Goal: Task Accomplishment & Management: Manage account settings

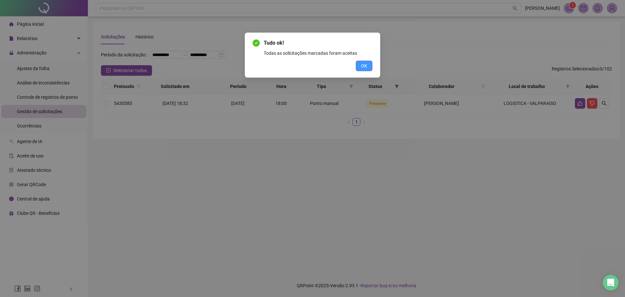
click at [367, 63] on span "OK" at bounding box center [364, 65] width 6 height 7
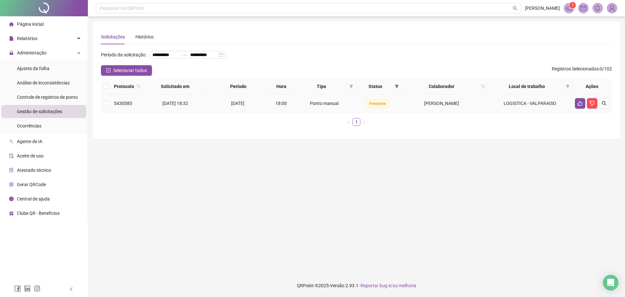
click at [424, 106] on span "[PERSON_NAME]" at bounding box center [441, 103] width 35 height 5
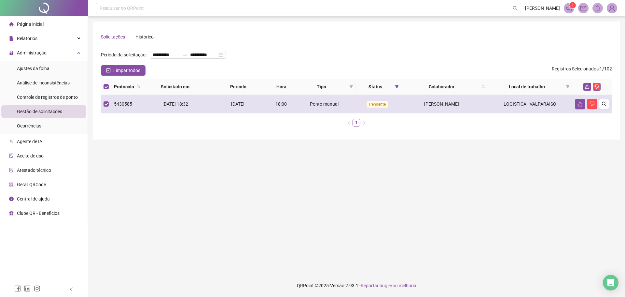
click at [424, 106] on span "[PERSON_NAME]" at bounding box center [441, 103] width 35 height 5
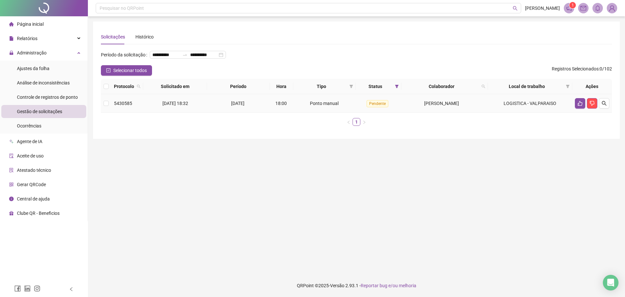
click at [424, 106] on span "[PERSON_NAME]" at bounding box center [441, 103] width 35 height 5
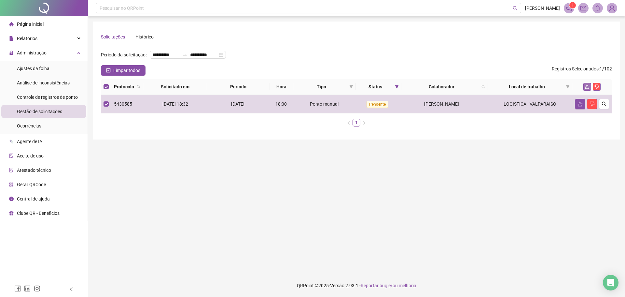
click at [590, 90] on button "button" at bounding box center [587, 87] width 8 height 8
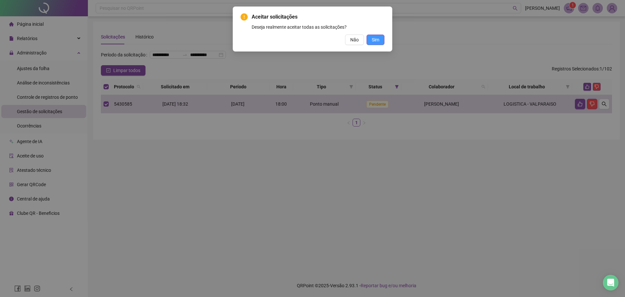
click at [375, 37] on span "Sim" at bounding box center [375, 39] width 7 height 7
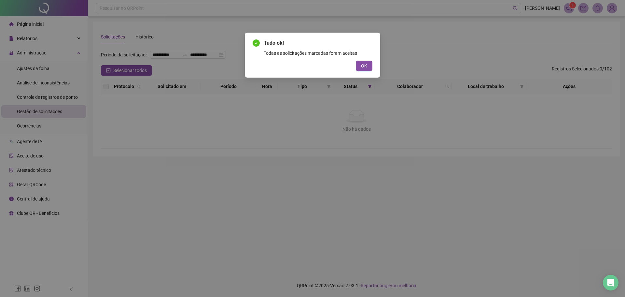
click at [358, 65] on button "OK" at bounding box center [364, 66] width 17 height 10
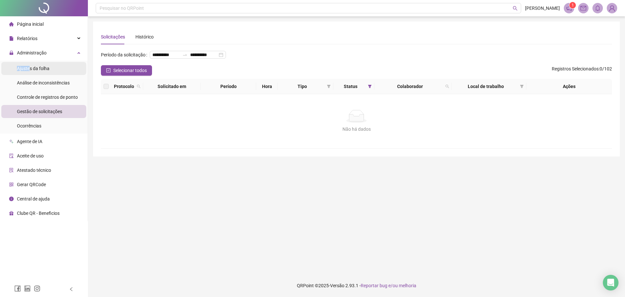
click at [29, 65] on div "Ajustes da folha" at bounding box center [33, 68] width 33 height 13
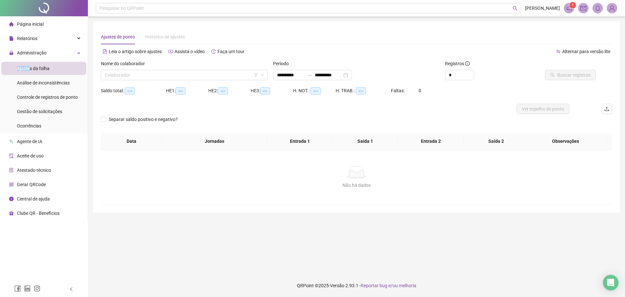
type input "**********"
click at [181, 78] on input "search" at bounding box center [181, 75] width 153 height 10
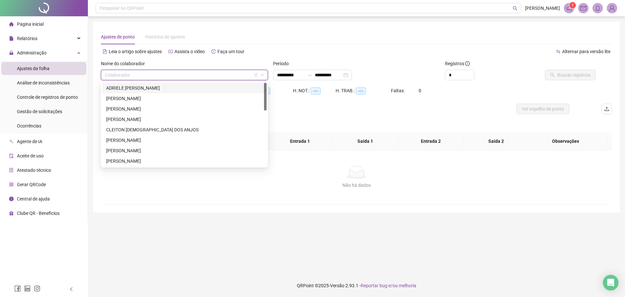
click at [182, 88] on div "ADRIELE [PERSON_NAME]" at bounding box center [184, 87] width 157 height 7
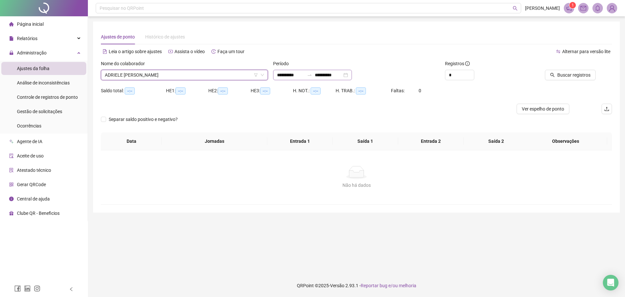
click at [352, 76] on div "**********" at bounding box center [312, 75] width 79 height 10
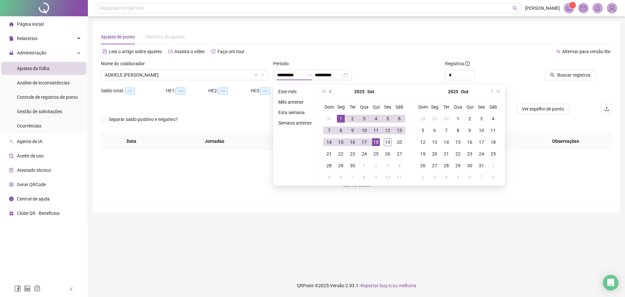
click at [330, 92] on span "prev-year" at bounding box center [330, 91] width 3 height 3
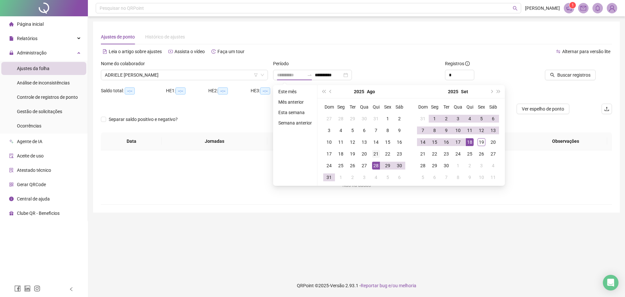
type input "**********"
click at [378, 156] on div "21" at bounding box center [376, 154] width 8 height 8
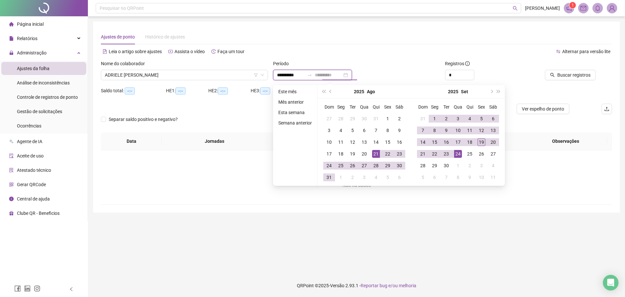
type input "**********"
click at [485, 140] on td "19" at bounding box center [482, 142] width 12 height 12
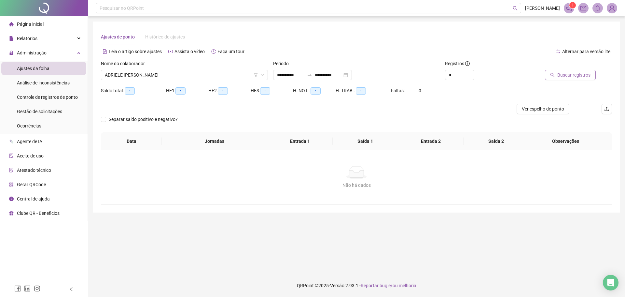
click at [590, 77] on span "Buscar registros" at bounding box center [573, 74] width 33 height 7
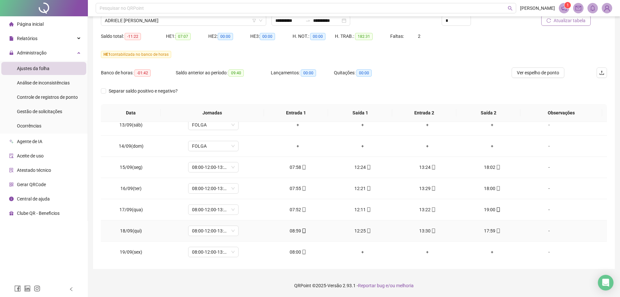
scroll to position [496, 0]
click at [460, 278] on footer "QRPoint © 2025 - Versão 2.93.1 - Reportar bug e/ou melhoria" at bounding box center [354, 285] width 532 height 23
drag, startPoint x: 414, startPoint y: 81, endPoint x: 417, endPoint y: 84, distance: 3.5
click at [414, 81] on div "Banco de horas: -01:42 Saldo anterior ao período: 09:40 Lançamentos: 00:00 Quit…" at bounding box center [291, 76] width 380 height 18
click at [272, 276] on footer "QRPoint © 2025 - Versão 2.93.1 - Reportar bug e/ou melhoria" at bounding box center [354, 285] width 532 height 23
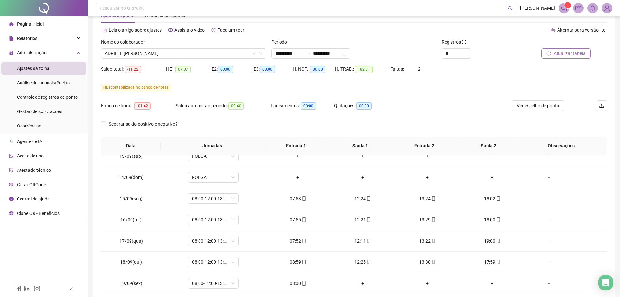
scroll to position [0, 0]
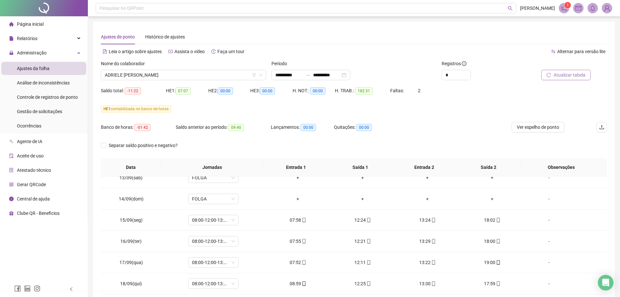
click at [233, 142] on div "Separar saldo positivo e negativo?" at bounding box center [354, 149] width 506 height 18
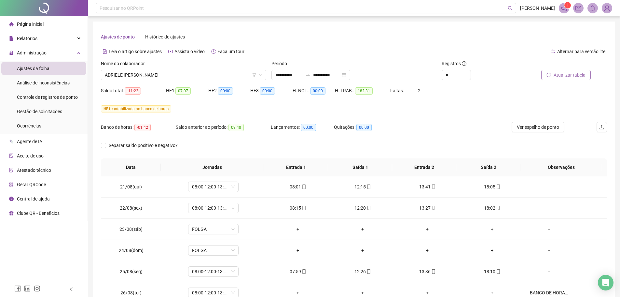
click at [444, 140] on div "Separar saldo positivo e negativo?" at bounding box center [354, 149] width 506 height 18
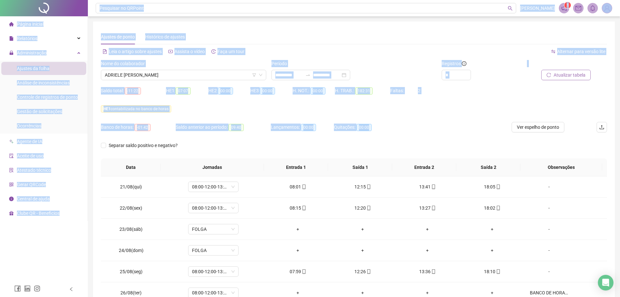
drag, startPoint x: 374, startPoint y: 129, endPoint x: 16, endPoint y: 18, distance: 375.0
click at [16, 18] on div "**********" at bounding box center [310, 175] width 620 height 351
click at [485, 103] on div "Saldo total: -11:22 HE 1: 07:07 HE 2: 00:00 HE 3: 00:00 H. NOT.: 00:00 H. TRAB.…" at bounding box center [354, 94] width 506 height 18
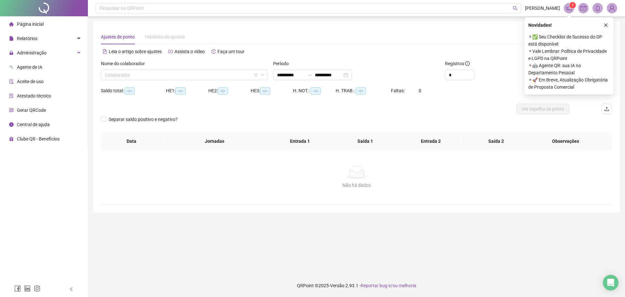
click at [245, 106] on div at bounding box center [292, 109] width 383 height 10
click at [81, 51] on div "Administração" at bounding box center [43, 52] width 85 height 13
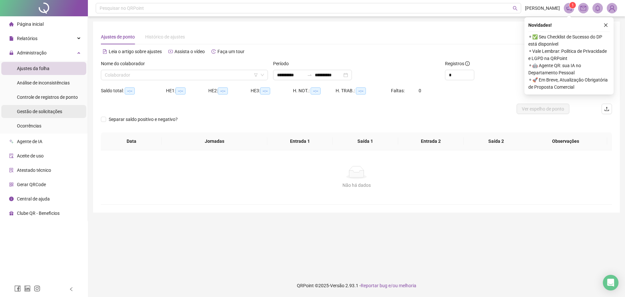
click at [55, 109] on span "Gestão de solicitações" at bounding box center [39, 111] width 45 height 5
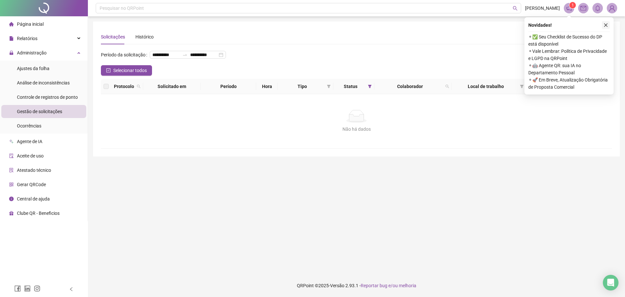
click at [500, 27] on icon "close" at bounding box center [606, 25] width 5 height 5
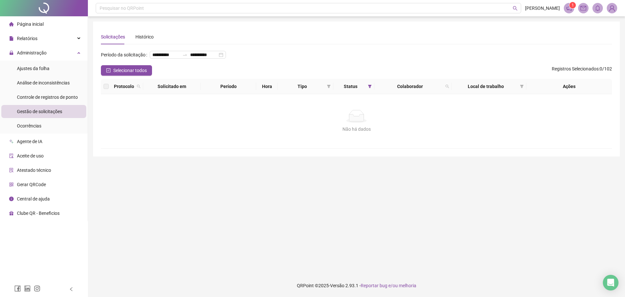
click at [387, 132] on div "Não há dados" at bounding box center [356, 128] width 495 height 7
click at [50, 68] on li "Ajustes da folha" at bounding box center [43, 68] width 85 height 13
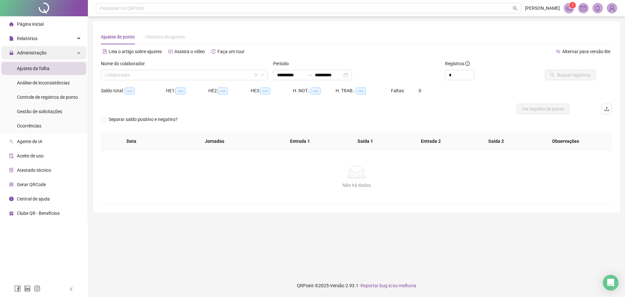
type input "**********"
click at [84, 51] on div "Administração" at bounding box center [43, 52] width 85 height 13
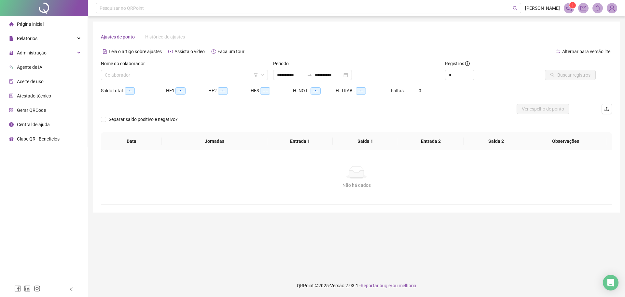
click at [54, 91] on li "Atestado técnico" at bounding box center [43, 95] width 85 height 13
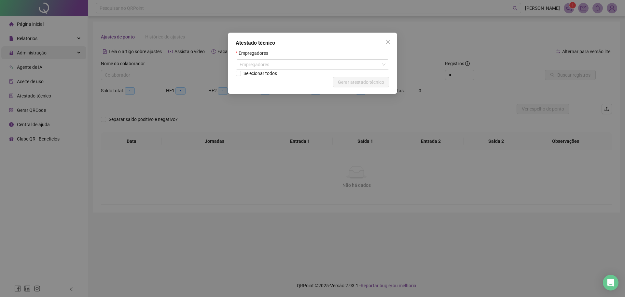
click at [70, 57] on div "Atestado técnico Empregadores Empregadores Selecionar todos Cancelar Gerar ates…" at bounding box center [312, 148] width 625 height 297
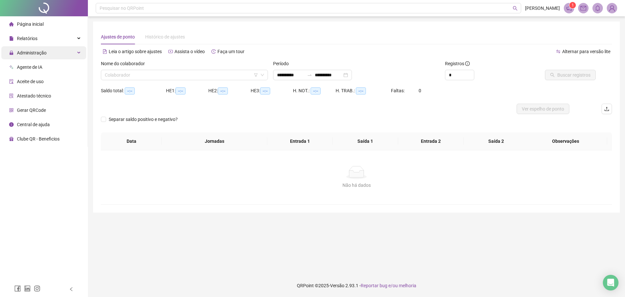
click at [69, 57] on div "Administração" at bounding box center [43, 52] width 85 height 13
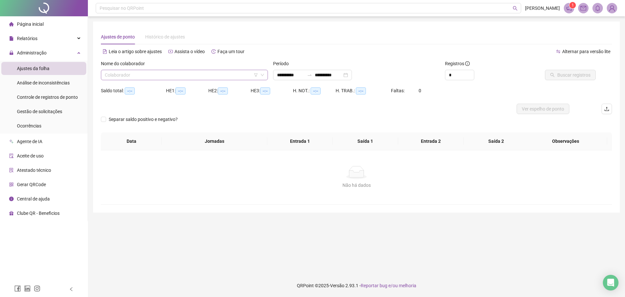
click at [121, 72] on input "search" at bounding box center [181, 75] width 153 height 10
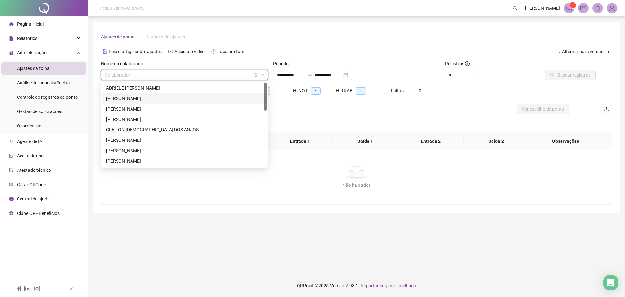
click at [127, 93] on div "[PERSON_NAME]" at bounding box center [184, 98] width 164 height 10
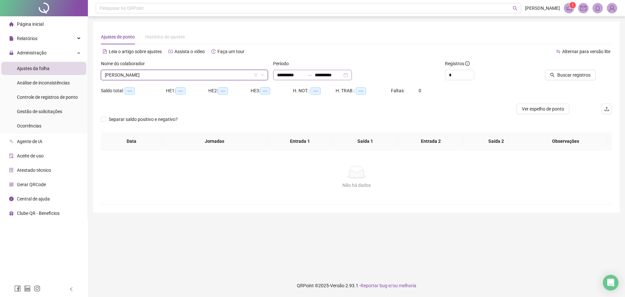
click at [352, 78] on div "**********" at bounding box center [312, 75] width 79 height 10
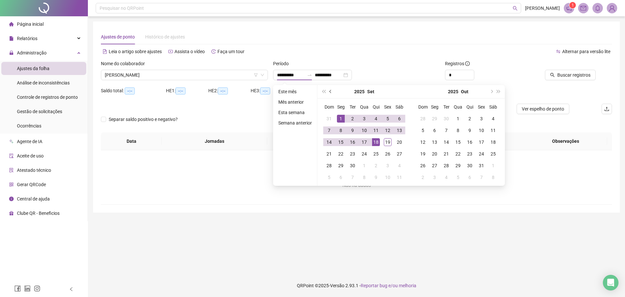
click at [330, 90] on span "prev-year" at bounding box center [330, 91] width 3 height 3
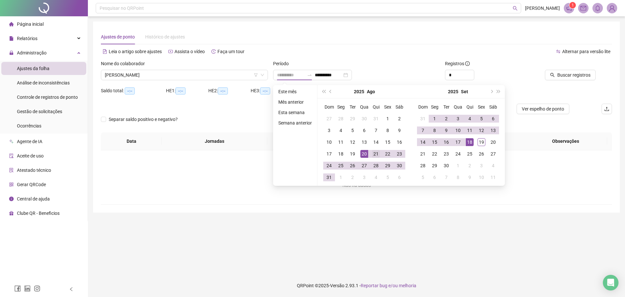
type input "**********"
click at [375, 154] on div "21" at bounding box center [376, 154] width 8 height 8
type input "**********"
click at [483, 141] on div "19" at bounding box center [482, 142] width 8 height 8
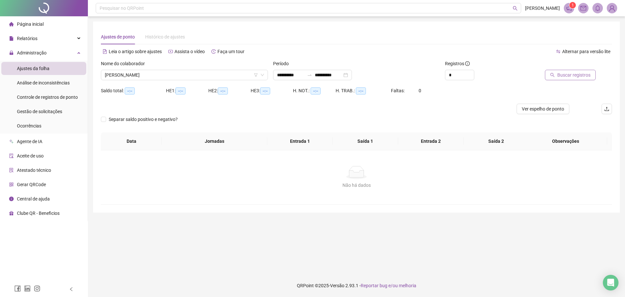
click at [500, 70] on button "Buscar registros" at bounding box center [570, 75] width 51 height 10
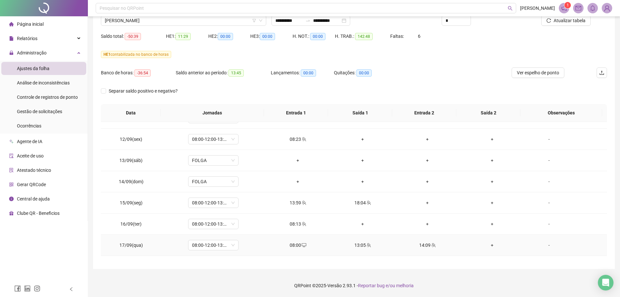
scroll to position [496, 0]
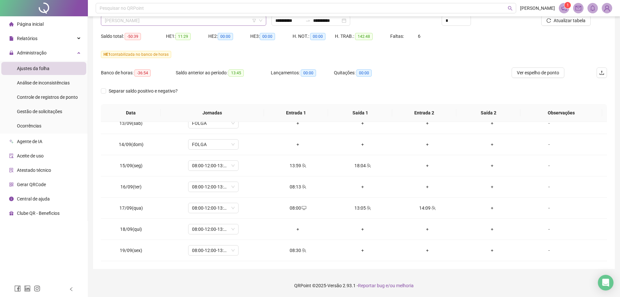
click at [159, 17] on span "[PERSON_NAME]" at bounding box center [184, 21] width 158 height 10
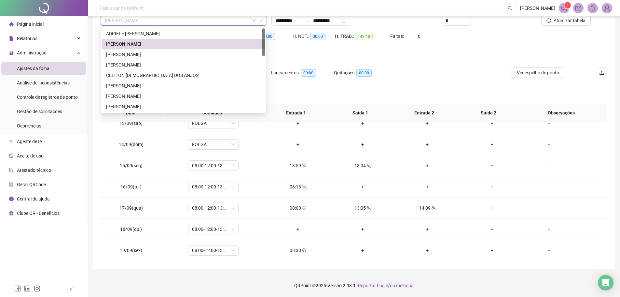
click at [150, 48] on div "[PERSON_NAME]" at bounding box center [183, 44] width 163 height 10
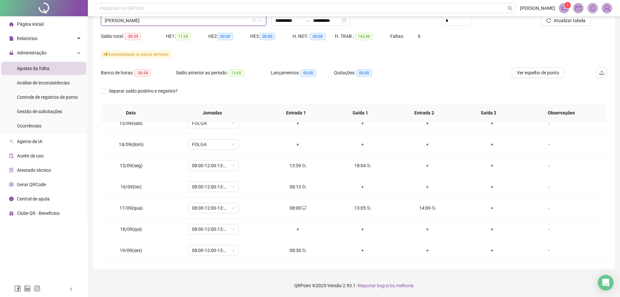
drag, startPoint x: 570, startPoint y: 20, endPoint x: 561, endPoint y: 26, distance: 11.3
click at [500, 20] on span "Atualizar tabela" at bounding box center [570, 20] width 32 height 7
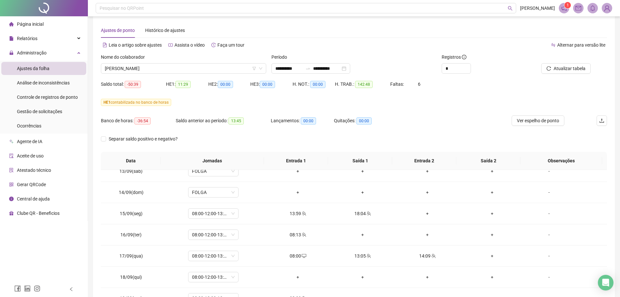
scroll to position [0, 0]
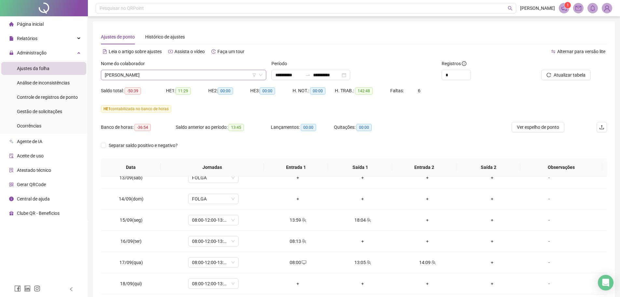
click at [190, 77] on span "[PERSON_NAME]" at bounding box center [184, 75] width 158 height 10
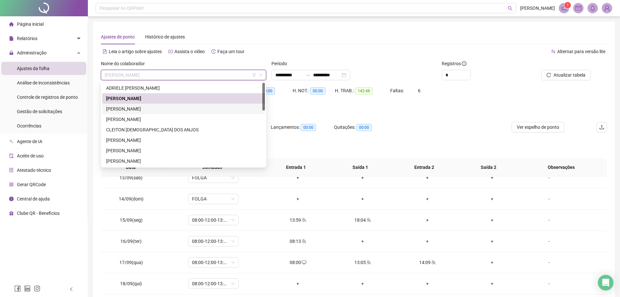
click at [160, 110] on div "[PERSON_NAME]" at bounding box center [183, 108] width 155 height 7
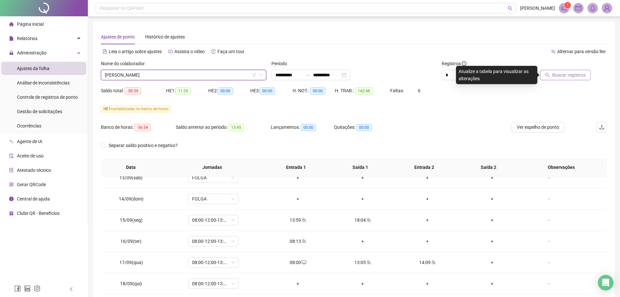
click at [500, 77] on span "Buscar registros" at bounding box center [568, 74] width 33 height 7
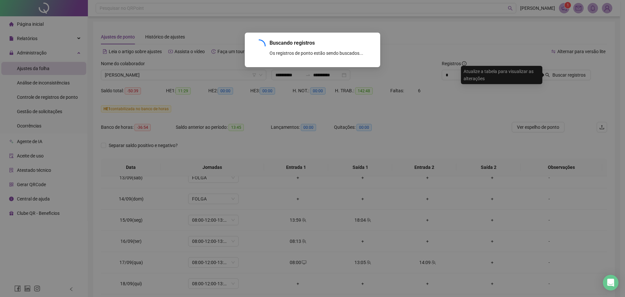
click at [422, 127] on div "Buscando registros Os registros de ponto estão sendo buscados... OK" at bounding box center [312, 148] width 625 height 297
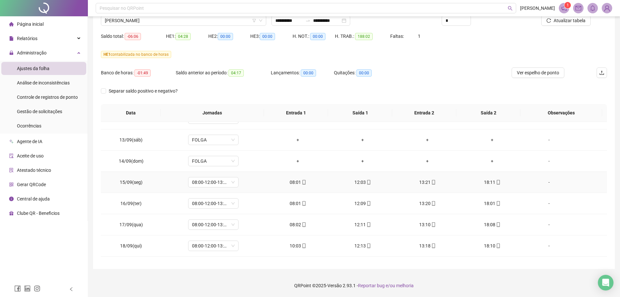
scroll to position [496, 0]
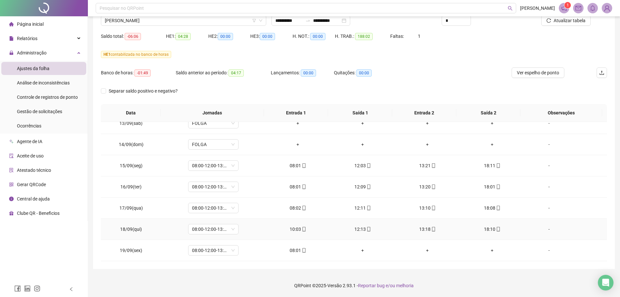
click at [500, 226] on div "-" at bounding box center [549, 228] width 38 height 7
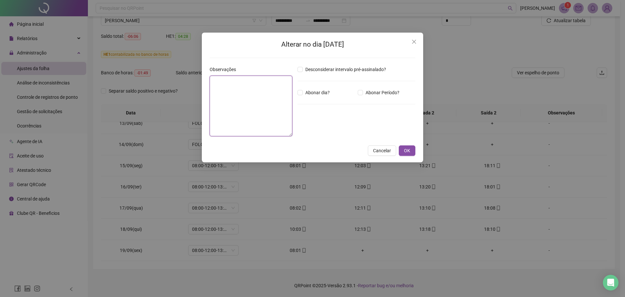
click at [243, 94] on textarea at bounding box center [251, 106] width 83 height 61
type textarea "**********"
click at [409, 150] on span "OK" at bounding box center [407, 150] width 6 height 7
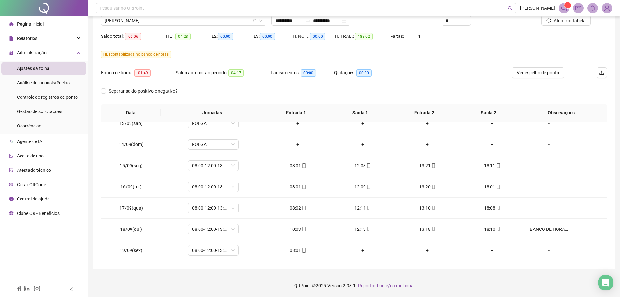
click at [400, 81] on div "Banco de horas: -01:49 Saldo anterior ao período: 04:17 Lançamentos: 00:00 Quit…" at bounding box center [291, 76] width 380 height 18
drag, startPoint x: 140, startPoint y: 16, endPoint x: 140, endPoint y: 21, distance: 4.6
click at [140, 16] on div "**********" at bounding box center [354, 121] width 532 height 351
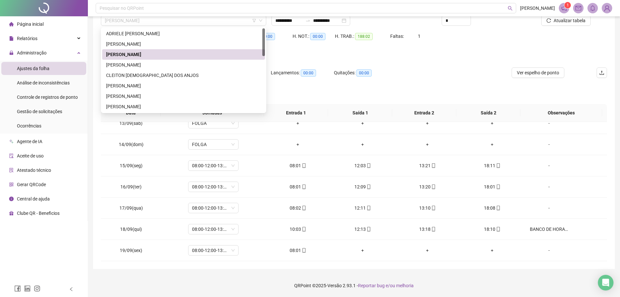
click at [150, 56] on div "[PERSON_NAME]" at bounding box center [183, 54] width 155 height 7
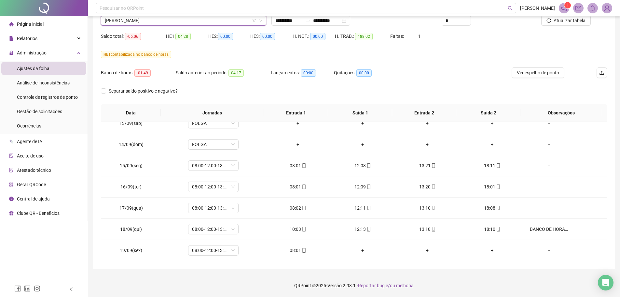
click at [157, 23] on span "[PERSON_NAME]" at bounding box center [184, 21] width 158 height 10
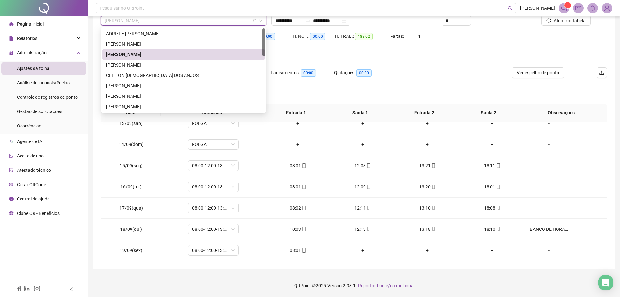
click at [147, 62] on div "[PERSON_NAME]" at bounding box center [183, 64] width 155 height 7
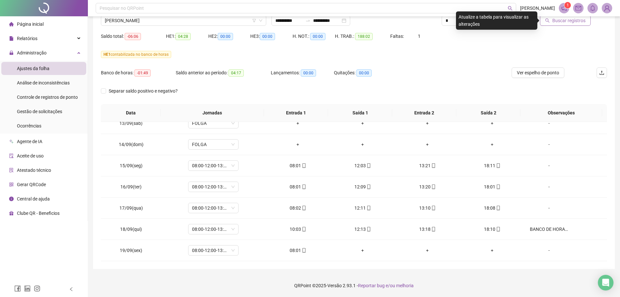
click at [500, 21] on span "Buscar registros" at bounding box center [568, 20] width 33 height 7
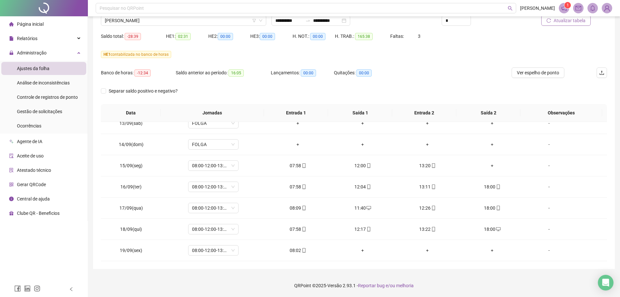
click at [279, 226] on div "**********" at bounding box center [354, 121] width 532 height 351
click at [255, 226] on footer "QRPoint © 2025 - Versão 2.93.1 - Reportar bug e/ou melhoria" at bounding box center [354, 285] width 532 height 23
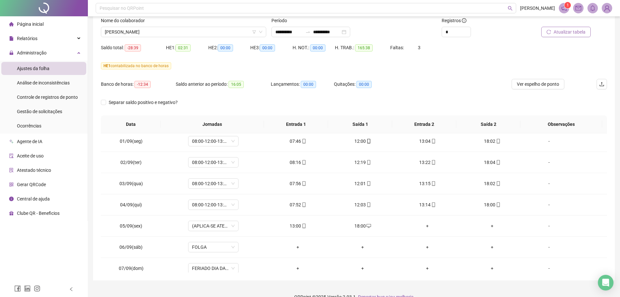
scroll to position [54, 0]
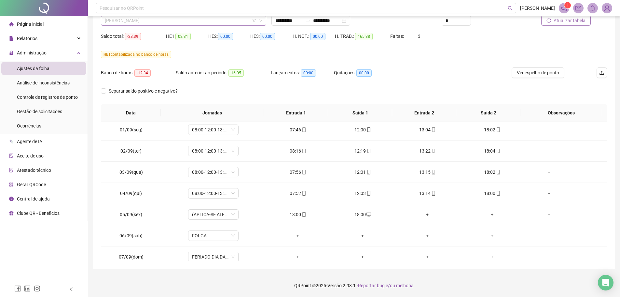
click at [179, 21] on span "[PERSON_NAME]" at bounding box center [184, 21] width 158 height 10
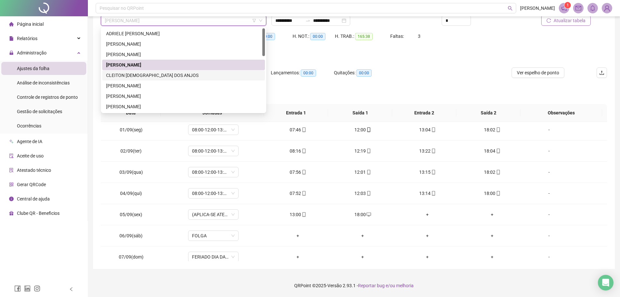
click at [158, 73] on div "CLEITON [DEMOGRAPHIC_DATA] DOS ANJOS" at bounding box center [183, 75] width 155 height 7
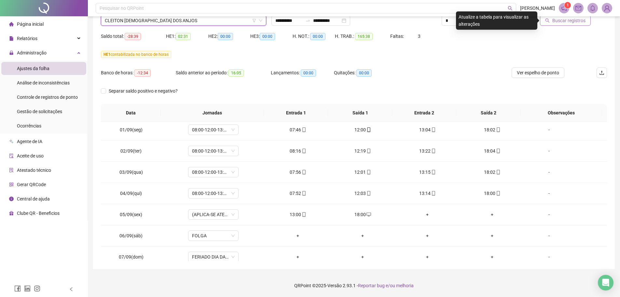
click at [500, 22] on span "Buscar registros" at bounding box center [568, 20] width 33 height 7
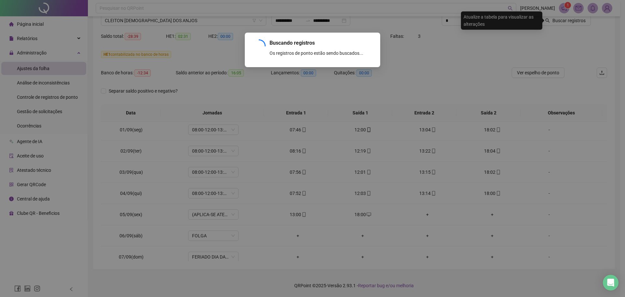
click at [376, 82] on div "Buscando registros Os registros de ponto estão sendo buscados... OK" at bounding box center [312, 148] width 625 height 297
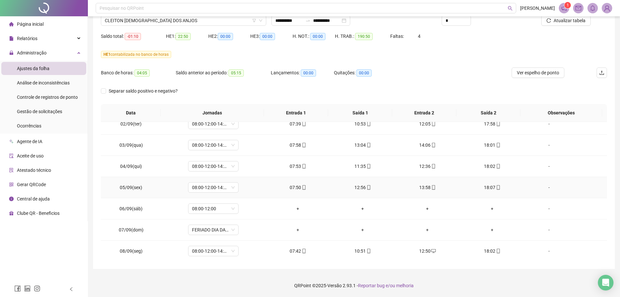
scroll to position [293, 0]
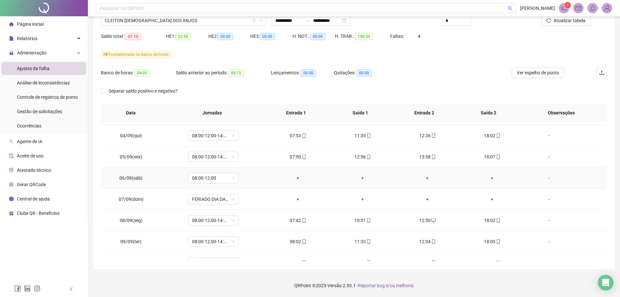
drag, startPoint x: 552, startPoint y: 181, endPoint x: 538, endPoint y: 178, distance: 14.0
click at [500, 181] on div "-" at bounding box center [549, 177] width 38 height 7
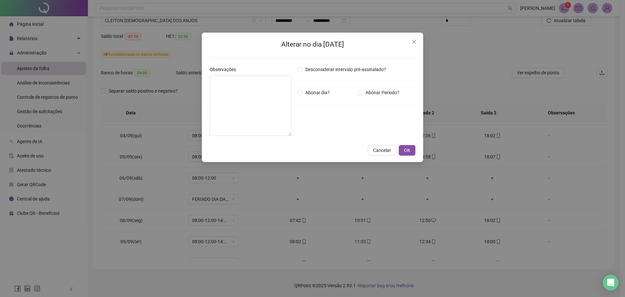
click at [293, 110] on div "Observações" at bounding box center [251, 103] width 88 height 75
click at [273, 100] on textarea at bounding box center [251, 106] width 82 height 60
type textarea "**********"
click at [408, 150] on span "OK" at bounding box center [407, 150] width 6 height 7
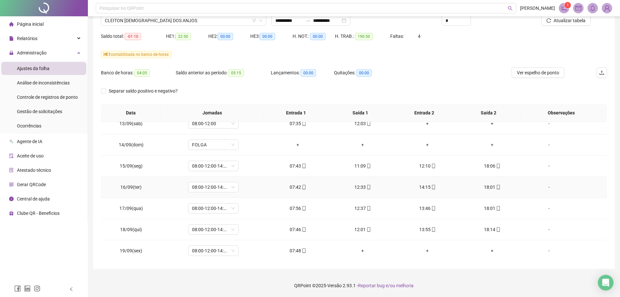
scroll to position [496, 0]
click at [492, 226] on footer "QRPoint © 2025 - Versão 2.93.1 - Reportar bug e/ou melhoria" at bounding box center [354, 285] width 532 height 23
click at [483, 226] on footer "QRPoint © 2025 - Versão 2.93.1 - Reportar bug e/ou melhoria" at bounding box center [354, 285] width 532 height 23
click at [170, 20] on span "CLEITON [DEMOGRAPHIC_DATA] DOS ANJOS" at bounding box center [184, 21] width 158 height 10
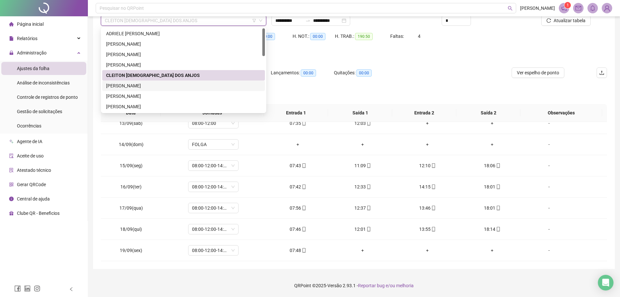
click at [143, 84] on div "[PERSON_NAME]" at bounding box center [183, 85] width 155 height 7
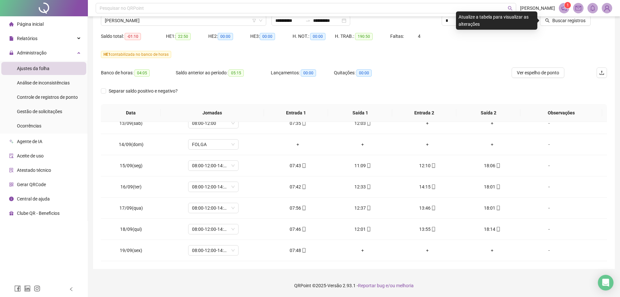
click at [500, 15] on header "Pesquisar no QRPoint [PERSON_NAME] 1" at bounding box center [354, 8] width 532 height 16
click at [500, 23] on span "Buscar registros" at bounding box center [568, 20] width 33 height 7
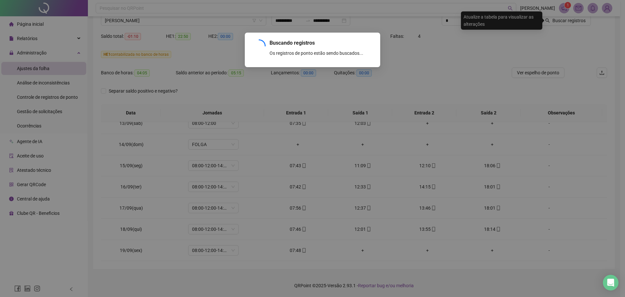
click at [455, 85] on div "Buscando registros Os registros de ponto estão sendo buscados... OK" at bounding box center [312, 148] width 625 height 297
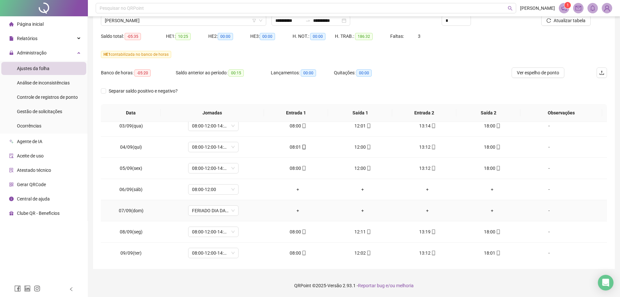
scroll to position [293, 0]
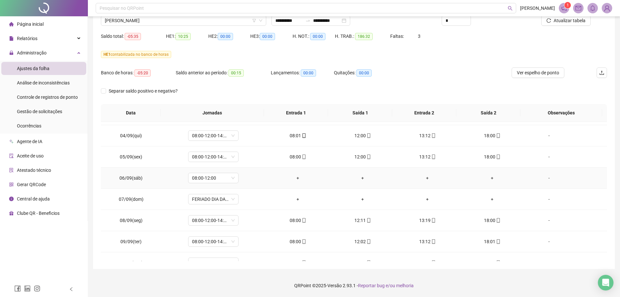
click at [500, 175] on div "-" at bounding box center [549, 177] width 38 height 7
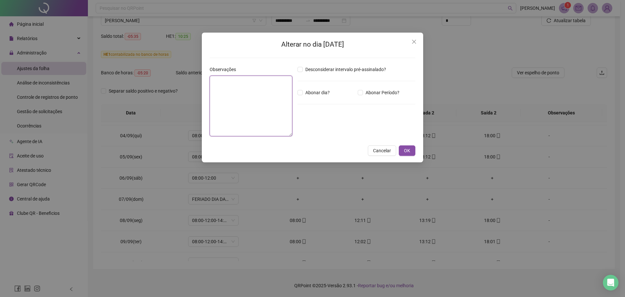
click at [271, 92] on textarea at bounding box center [251, 106] width 83 height 61
type textarea "**********"
click at [415, 150] on button "OK" at bounding box center [407, 150] width 17 height 10
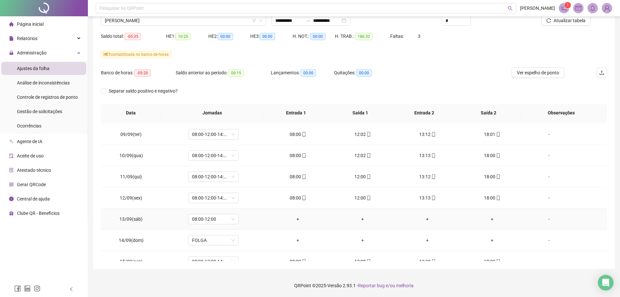
scroll to position [423, 0]
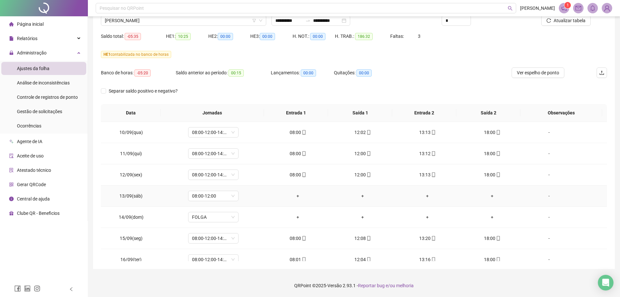
click at [500, 195] on div "-" at bounding box center [549, 195] width 38 height 7
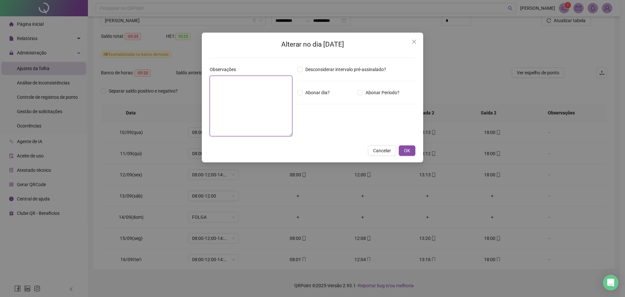
click at [238, 116] on textarea at bounding box center [251, 106] width 83 height 61
type textarea "**********"
click at [406, 151] on span "OK" at bounding box center [407, 150] width 6 height 7
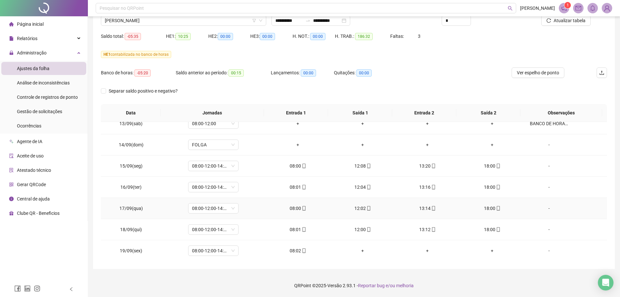
scroll to position [496, 0]
click at [482, 226] on div "**********" at bounding box center [354, 121] width 532 height 351
click at [437, 77] on div "Banco de horas: -05:20 Saldo anterior ao período: 00:15 Lançamentos: 00:00 Quit…" at bounding box center [291, 76] width 380 height 18
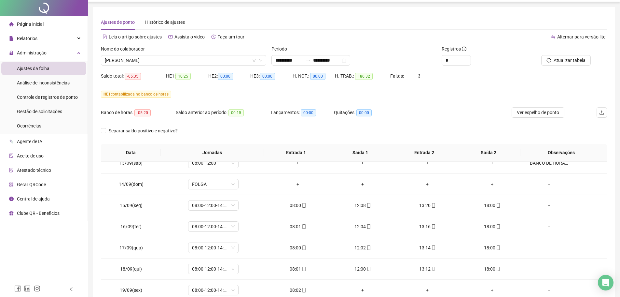
scroll to position [0, 0]
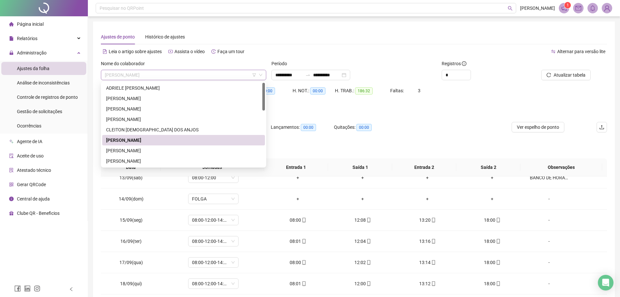
click at [208, 76] on span "[PERSON_NAME]" at bounding box center [184, 75] width 158 height 10
click at [158, 150] on div "[PERSON_NAME]" at bounding box center [183, 150] width 155 height 7
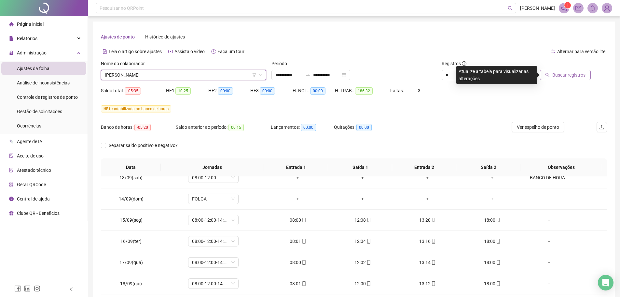
click at [500, 73] on span "Buscar registros" at bounding box center [568, 74] width 33 height 7
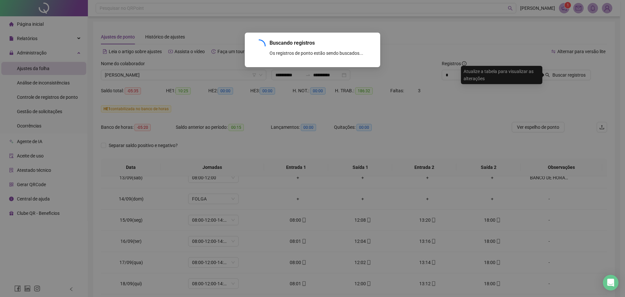
click at [356, 101] on div "Buscando registros Os registros de ponto estão sendo buscados... OK" at bounding box center [312, 148] width 625 height 297
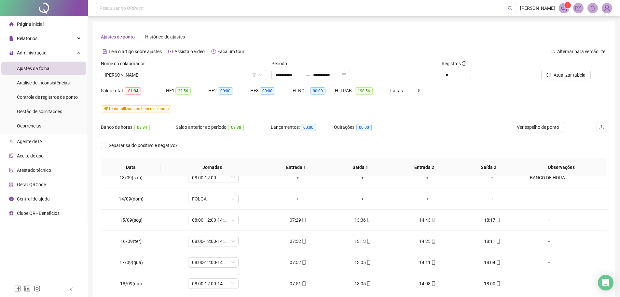
click at [445, 150] on div "Separar saldo positivo e negativo?" at bounding box center [354, 149] width 506 height 18
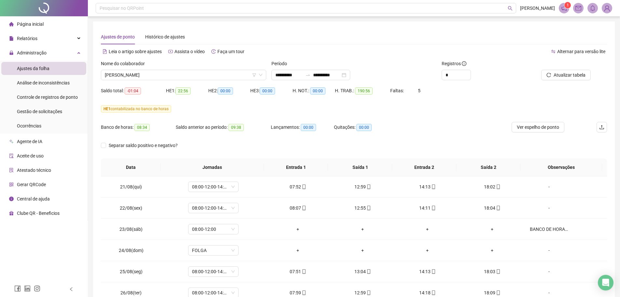
click at [455, 115] on div "HE 1 contabilizada no banco de horas" at bounding box center [354, 113] width 506 height 18
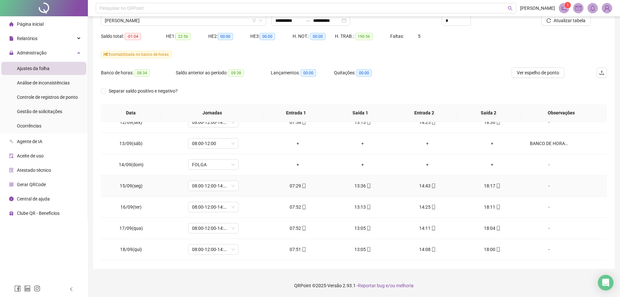
scroll to position [496, 0]
click at [460, 226] on footer "QRPoint © 2025 - Versão 2.93.1 - Reportar bug e/ou melhoria" at bounding box center [354, 285] width 532 height 23
click at [455, 226] on footer "QRPoint © 2025 - Versão 2.93.1 - Reportar bug e/ou melhoria" at bounding box center [354, 285] width 532 height 23
click at [157, 23] on span "[PERSON_NAME]" at bounding box center [184, 21] width 158 height 10
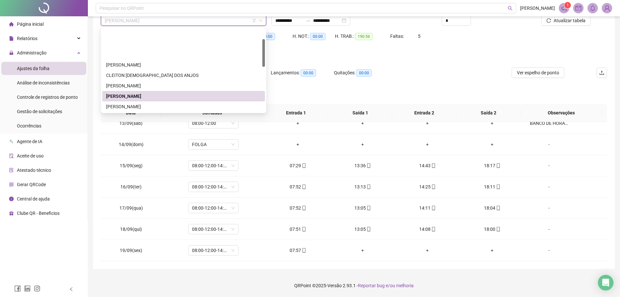
scroll to position [33, 0]
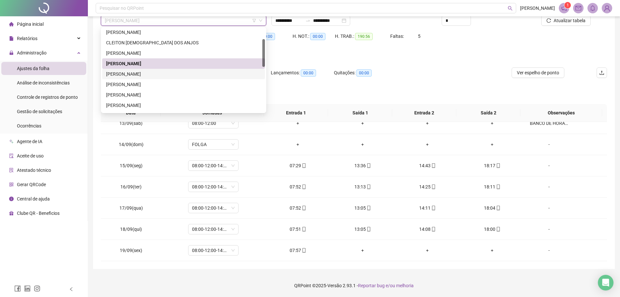
click at [151, 71] on div "[PERSON_NAME]" at bounding box center [183, 73] width 155 height 7
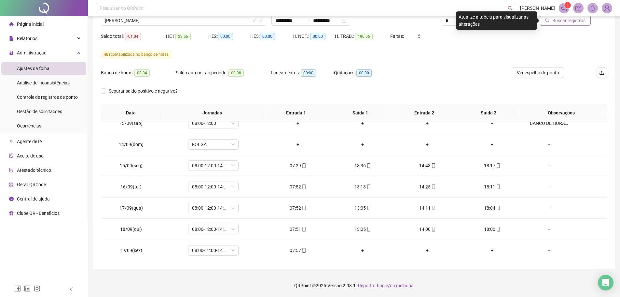
click at [500, 22] on span "Buscar registros" at bounding box center [568, 20] width 33 height 7
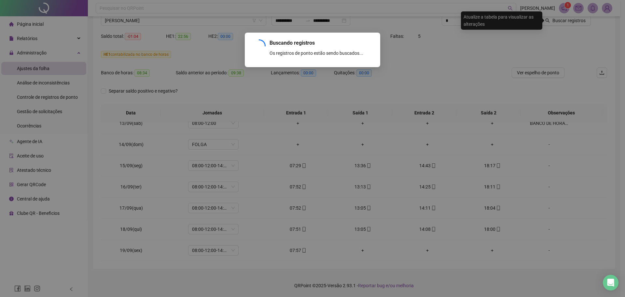
click at [500, 57] on div "Buscando registros Os registros de ponto estão sendo buscados... OK" at bounding box center [312, 148] width 625 height 297
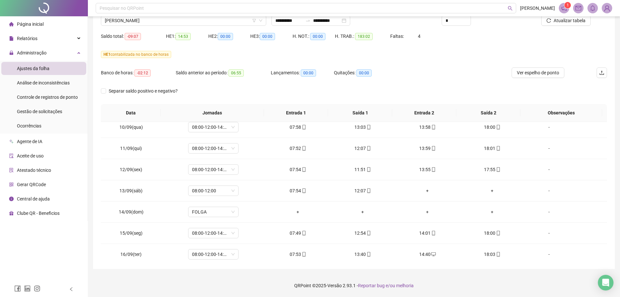
scroll to position [366, 0]
click at [167, 18] on span "[PERSON_NAME]" at bounding box center [184, 21] width 158 height 10
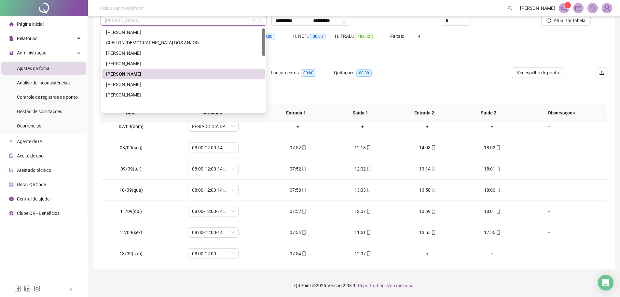
scroll to position [0, 0]
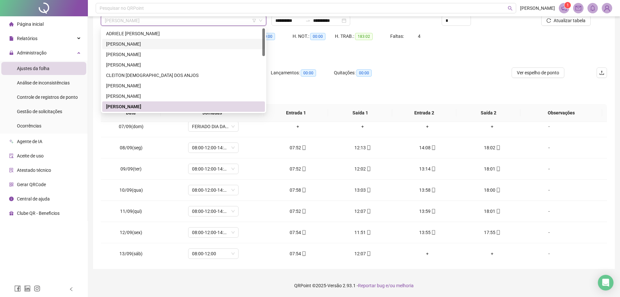
click at [138, 47] on div "[PERSON_NAME]" at bounding box center [183, 43] width 155 height 7
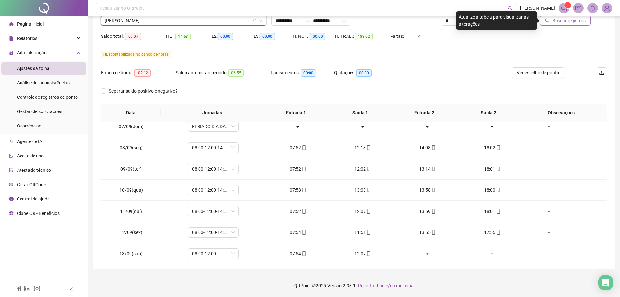
click at [500, 20] on span "Buscar registros" at bounding box center [568, 20] width 33 height 7
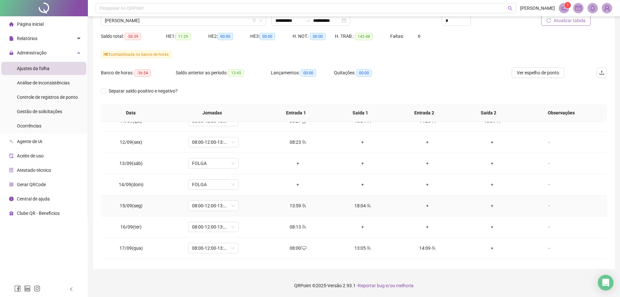
scroll to position [496, 0]
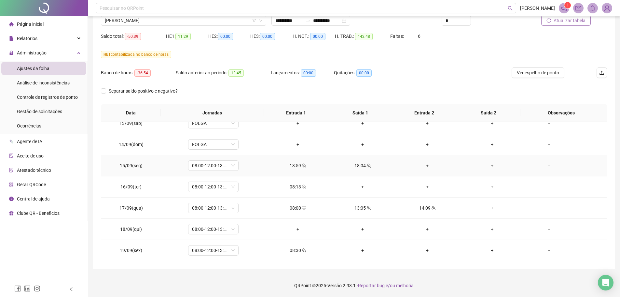
click at [500, 165] on div "-" at bounding box center [549, 165] width 38 height 7
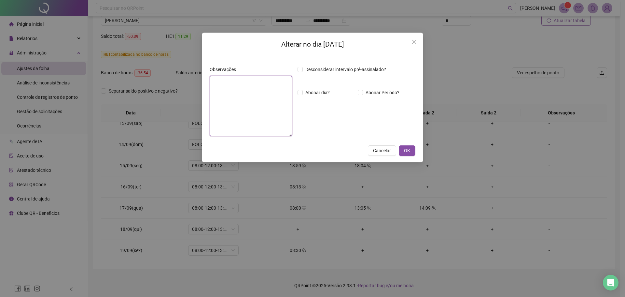
click at [246, 97] on textarea at bounding box center [251, 106] width 82 height 61
type textarea "**********"
click at [413, 151] on button "OK" at bounding box center [407, 150] width 17 height 10
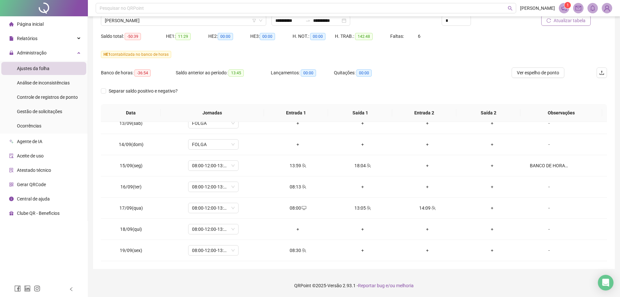
click at [399, 66] on div "HE 1 contabilizada no banco de horas" at bounding box center [354, 58] width 506 height 18
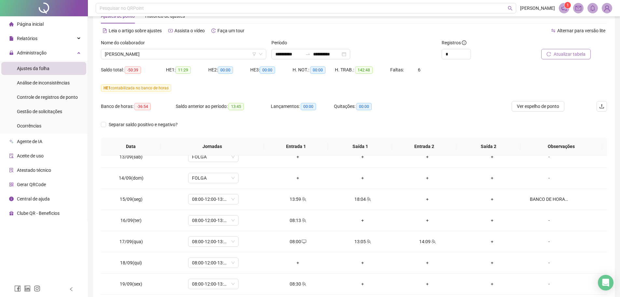
scroll to position [0, 0]
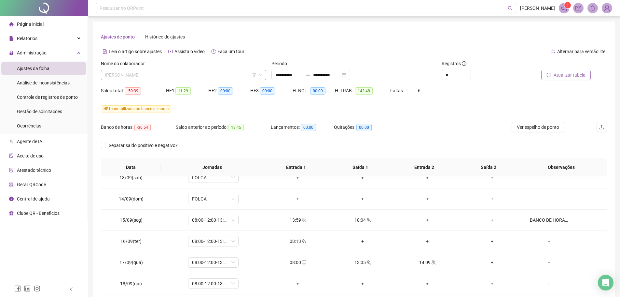
click at [141, 74] on span "[PERSON_NAME]" at bounding box center [184, 75] width 158 height 10
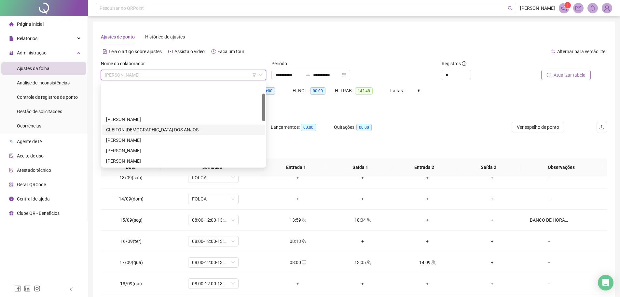
scroll to position [33, 0]
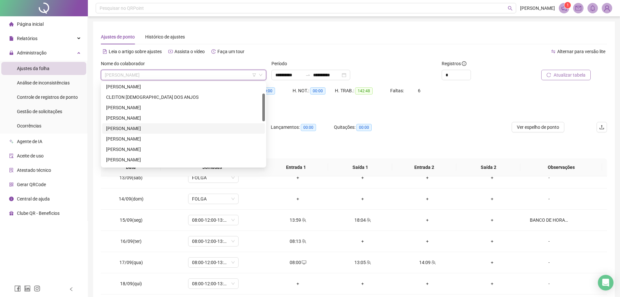
click at [137, 125] on div "[PERSON_NAME]" at bounding box center [183, 128] width 155 height 7
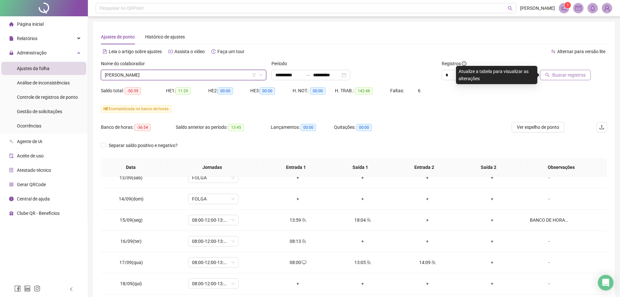
click at [500, 71] on span "Buscar registros" at bounding box center [568, 74] width 33 height 7
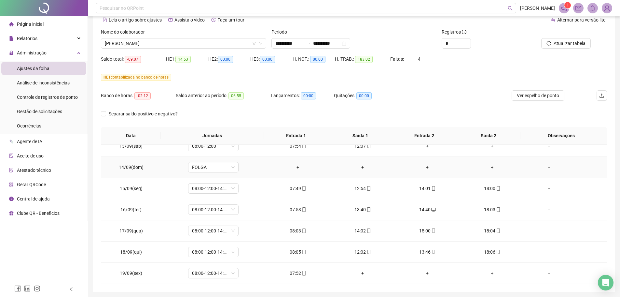
scroll to position [54, 0]
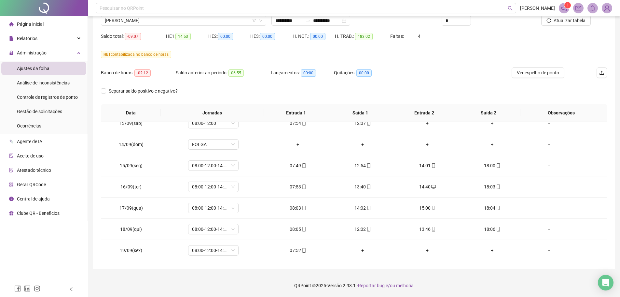
click at [169, 16] on header "Pesquisar no QRPoint [PERSON_NAME] 1" at bounding box center [354, 8] width 532 height 16
click at [163, 22] on span "[PERSON_NAME]" at bounding box center [184, 21] width 158 height 10
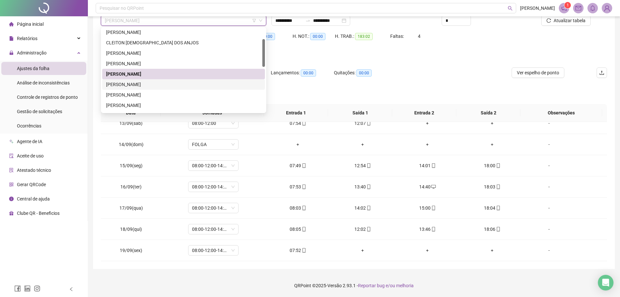
click at [134, 83] on div "[PERSON_NAME]" at bounding box center [183, 84] width 155 height 7
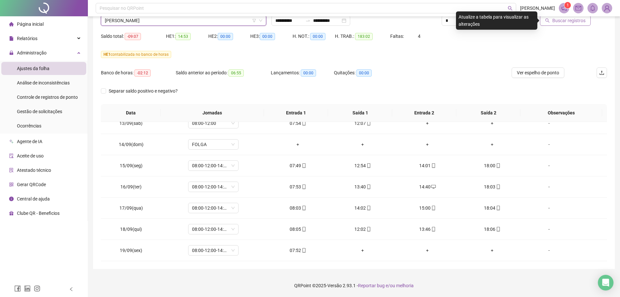
click at [500, 25] on button "Buscar registros" at bounding box center [565, 20] width 51 height 10
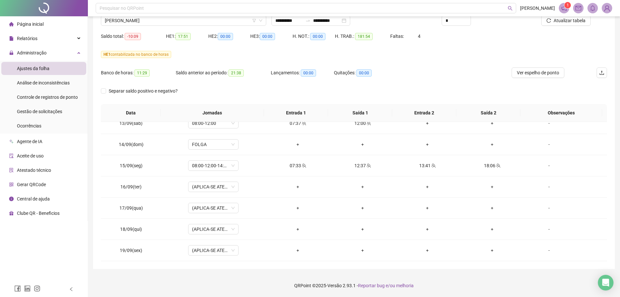
click at [492, 226] on footer "QRPoint © 2025 - Versão 2.93.1 - Reportar bug e/ou melhoria" at bounding box center [354, 285] width 532 height 23
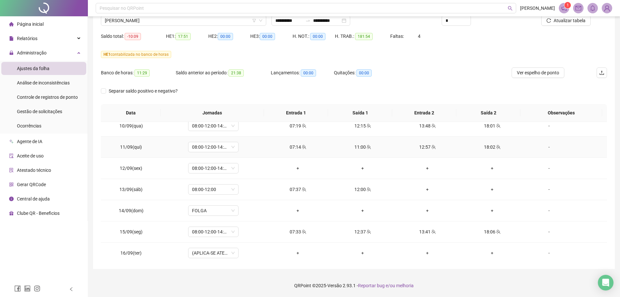
scroll to position [398, 0]
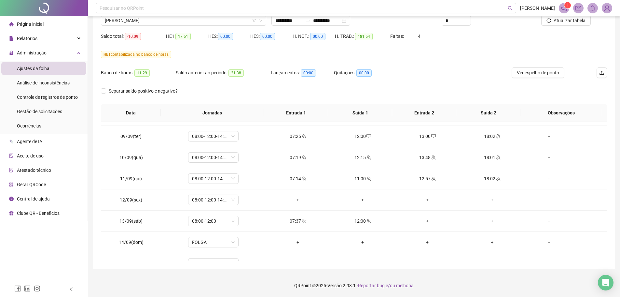
drag, startPoint x: 374, startPoint y: 92, endPoint x: 365, endPoint y: 103, distance: 13.6
click at [374, 92] on div "Separar saldo positivo e negativo?" at bounding box center [354, 95] width 506 height 18
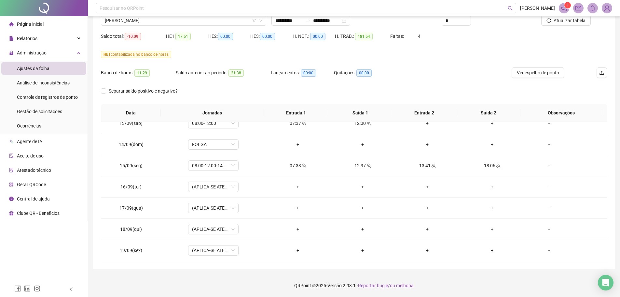
click at [241, 226] on footer "QRPoint © 2025 - Versão 2.93.1 - Reportar bug e/ou melhoria" at bounding box center [354, 285] width 532 height 23
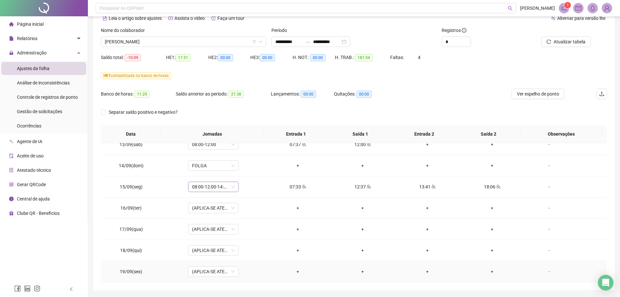
scroll to position [22, 0]
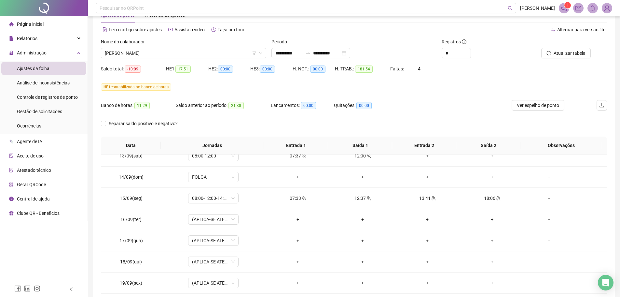
click at [184, 60] on div "Nome do colaborador [PERSON_NAME]" at bounding box center [183, 50] width 171 height 25
click at [182, 57] on span "[PERSON_NAME]" at bounding box center [184, 53] width 158 height 10
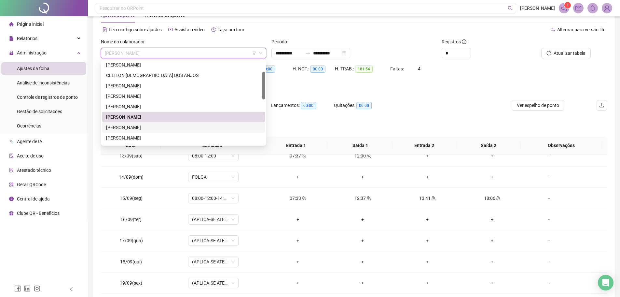
click at [151, 131] on div "[PERSON_NAME]" at bounding box center [183, 127] width 163 height 10
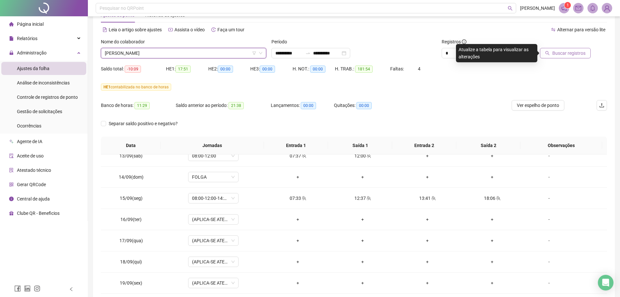
click at [500, 50] on span "Buscar registros" at bounding box center [568, 52] width 33 height 7
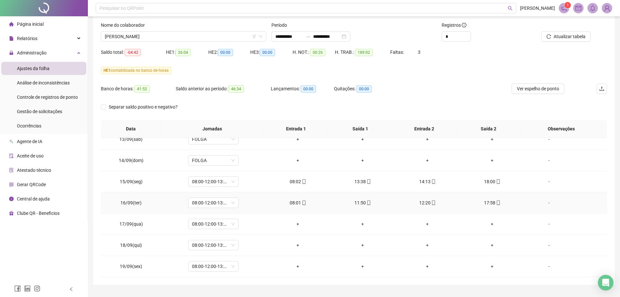
scroll to position [54, 0]
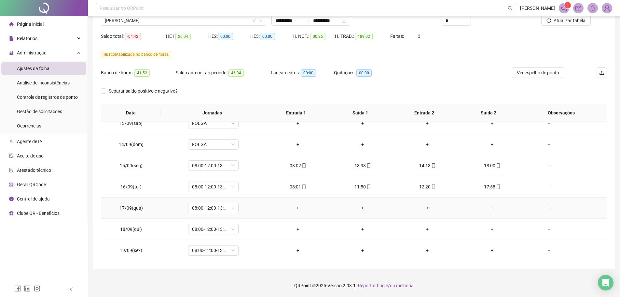
click at [500, 206] on div "-" at bounding box center [549, 207] width 38 height 7
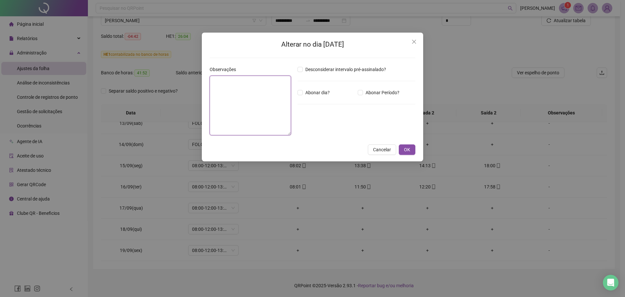
click at [248, 103] on textarea at bounding box center [250, 106] width 81 height 60
click at [248, 103] on textarea "**********" at bounding box center [251, 106] width 83 height 61
drag, startPoint x: 264, startPoint y: 80, endPoint x: 185, endPoint y: 82, distance: 79.5
click at [185, 82] on div "**********" at bounding box center [312, 148] width 625 height 297
type textarea "**********"
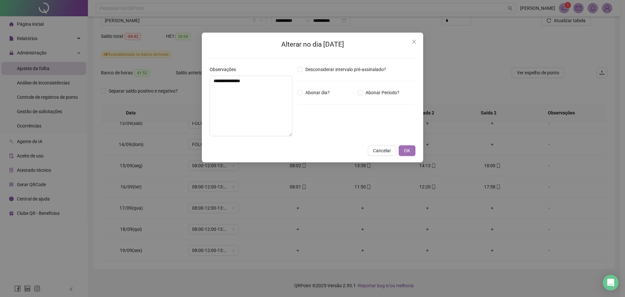
click at [407, 146] on button "OK" at bounding box center [407, 150] width 17 height 10
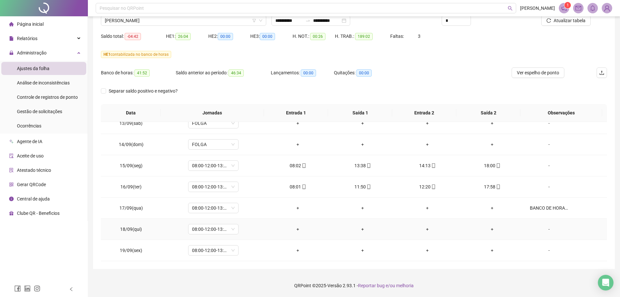
click at [500, 226] on div "-" at bounding box center [549, 228] width 38 height 7
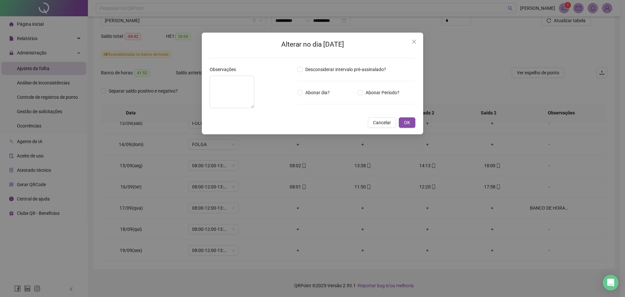
click at [202, 104] on div "Alterar no dia [DATE] Observações Desconsiderar intervalo pré-assinalado? Abona…" at bounding box center [312, 84] width 221 height 102
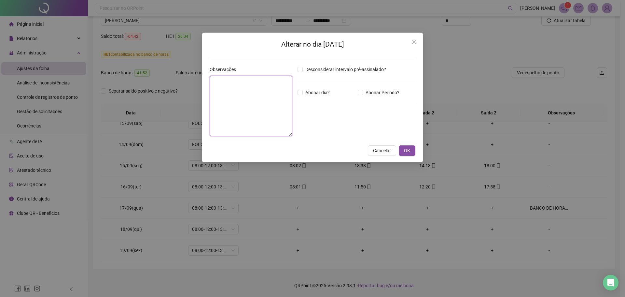
click at [229, 102] on textarea at bounding box center [251, 106] width 83 height 61
paste textarea "**********"
type textarea "**********"
click at [405, 148] on span "OK" at bounding box center [407, 150] width 6 height 7
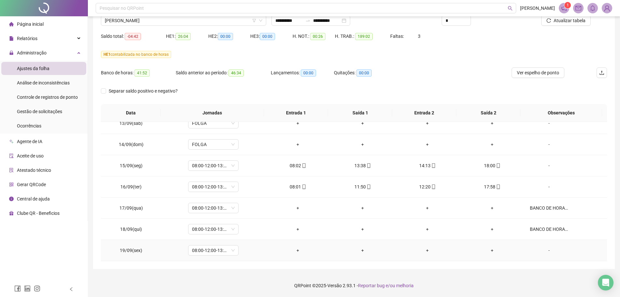
click at [500, 226] on div "-" at bounding box center [549, 249] width 38 height 7
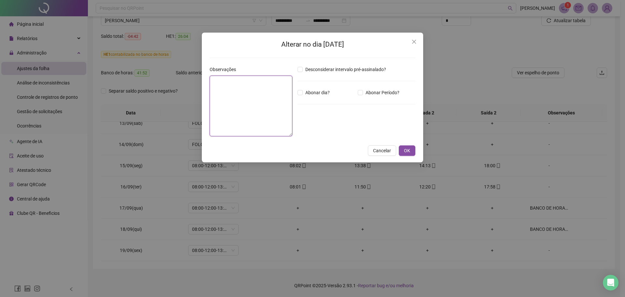
click at [269, 110] on textarea at bounding box center [251, 106] width 83 height 61
paste textarea "**********"
type textarea "**********"
click at [404, 146] on button "OK" at bounding box center [407, 150] width 17 height 10
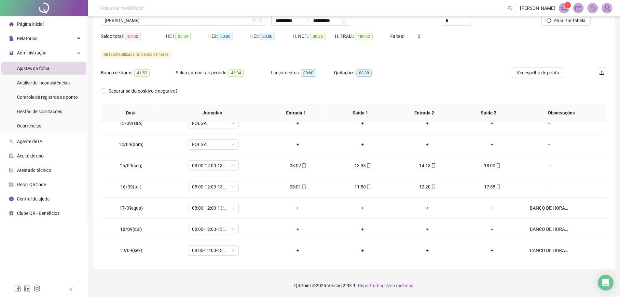
drag, startPoint x: 382, startPoint y: 80, endPoint x: 371, endPoint y: 79, distance: 11.4
click at [382, 79] on div "Quitações: 00:00" at bounding box center [365, 76] width 63 height 18
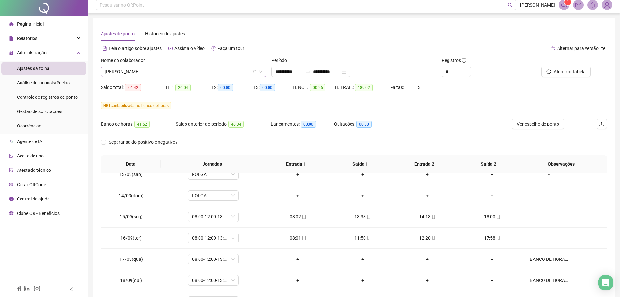
scroll to position [0, 0]
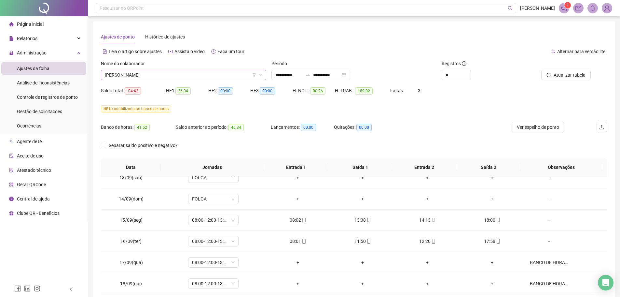
click at [150, 72] on span "[PERSON_NAME]" at bounding box center [184, 75] width 158 height 10
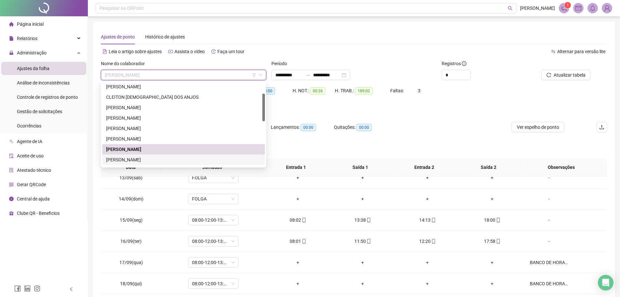
click at [147, 157] on div "[PERSON_NAME]" at bounding box center [183, 159] width 155 height 7
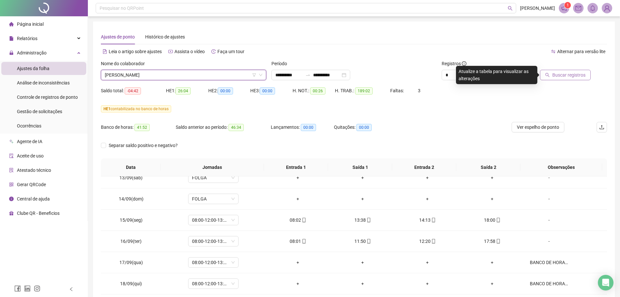
click at [500, 77] on span "Buscar registros" at bounding box center [568, 74] width 33 height 7
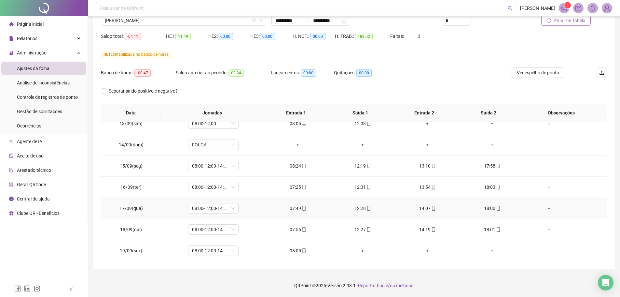
scroll to position [496, 0]
click at [462, 226] on footer "QRPoint © 2025 - Versão 2.93.1 - Reportar bug e/ou melhoria" at bounding box center [354, 285] width 532 height 23
click at [196, 93] on div "Separar saldo positivo e negativo?" at bounding box center [354, 95] width 506 height 18
drag, startPoint x: 269, startPoint y: 75, endPoint x: 382, endPoint y: 75, distance: 113.0
click at [382, 75] on div "Banco de horas: -00:47 Saldo anterior ao período: 03:24 Lançamentos: 00:00 Quit…" at bounding box center [291, 76] width 380 height 18
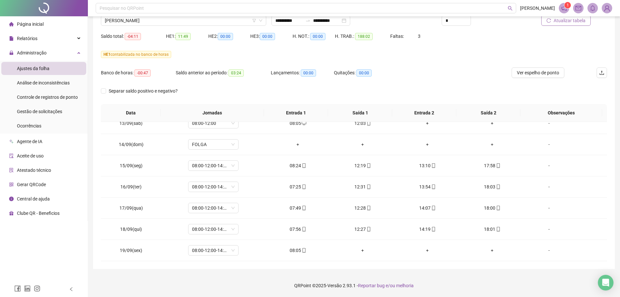
click at [383, 81] on div "Quitações: 00:00" at bounding box center [365, 76] width 63 height 18
click at [500, 22] on span "Atualizar tabela" at bounding box center [570, 20] width 32 height 7
click at [305, 87] on div "Separar saldo positivo e negativo?" at bounding box center [354, 95] width 506 height 18
click at [140, 24] on span "[PERSON_NAME]" at bounding box center [184, 21] width 158 height 10
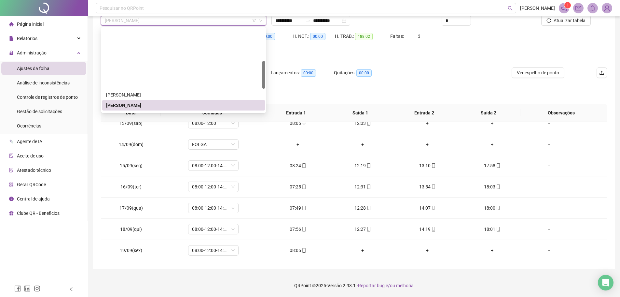
scroll to position [98, 0]
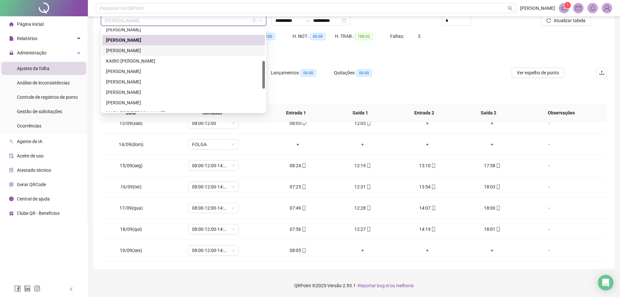
click at [141, 45] on div "[PERSON_NAME]" at bounding box center [183, 50] width 163 height 10
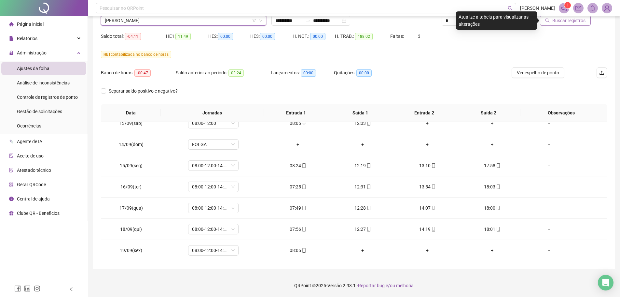
click at [500, 21] on div "Buscar registros" at bounding box center [567, 16] width 80 height 20
click at [500, 19] on span "Buscar registros" at bounding box center [568, 20] width 33 height 7
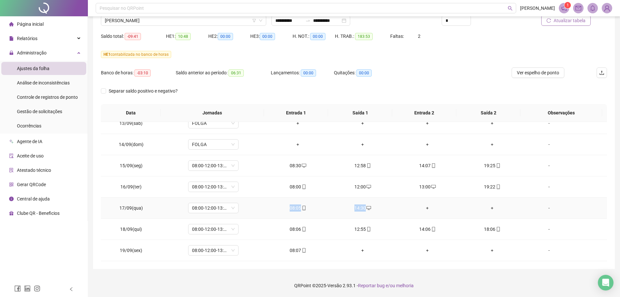
drag, startPoint x: 278, startPoint y: 210, endPoint x: 413, endPoint y: 207, distance: 135.8
click at [399, 209] on tr "17/09(qua) 08:00-12:00-13:12-18:00 08:05 14:30 + + -" at bounding box center [354, 207] width 506 height 21
click at [406, 80] on div "Banco de horas: -03:10 Saldo anterior ao período: 06:31 Lançamentos: 00:00 Quit…" at bounding box center [291, 76] width 380 height 18
click at [500, 211] on td "-" at bounding box center [566, 207] width 82 height 21
click at [500, 210] on div "-" at bounding box center [549, 207] width 38 height 7
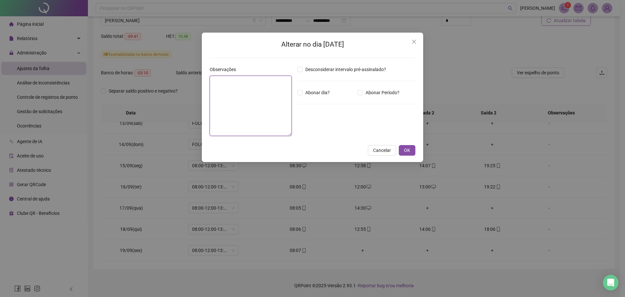
click at [274, 102] on textarea at bounding box center [251, 106] width 82 height 60
type textarea "**********"
click at [401, 145] on div "**********" at bounding box center [312, 98] width 221 height 130
click at [402, 149] on button "OK" at bounding box center [407, 150] width 17 height 10
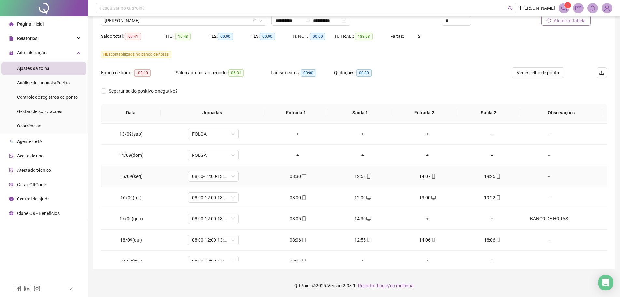
scroll to position [496, 0]
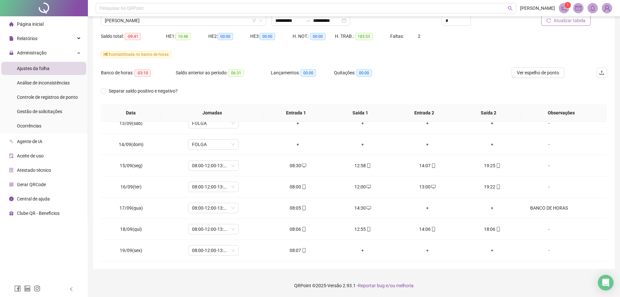
click at [463, 226] on footer "QRPoint © 2025 - Versão 2.93.1 - Reportar bug e/ou melhoria" at bounding box center [354, 285] width 532 height 23
click at [459, 226] on footer "QRPoint © 2025 - Versão 2.93.1 - Reportar bug e/ou melhoria" at bounding box center [354, 285] width 532 height 23
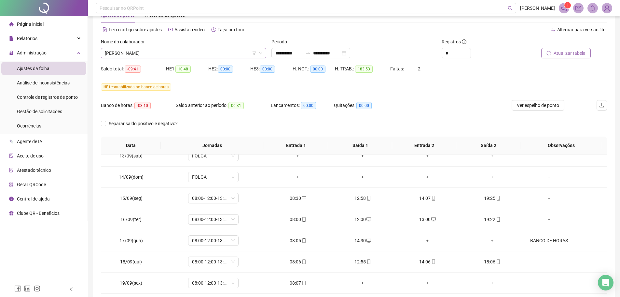
click at [173, 58] on div "[PERSON_NAME]" at bounding box center [183, 53] width 165 height 10
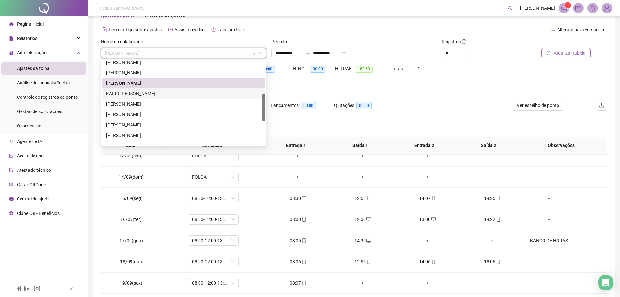
drag, startPoint x: 148, startPoint y: 94, endPoint x: 226, endPoint y: 104, distance: 78.8
click at [148, 93] on div "KAIRO [PERSON_NAME]" at bounding box center [183, 93] width 155 height 7
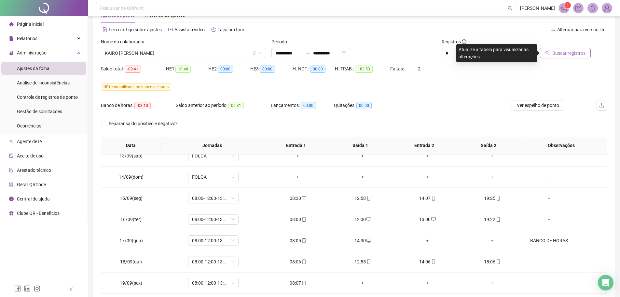
click at [500, 49] on button "Buscar registros" at bounding box center [565, 53] width 51 height 10
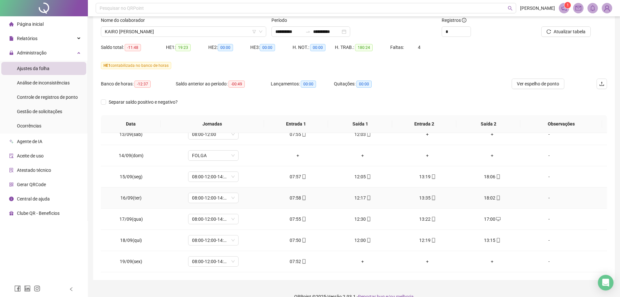
scroll to position [54, 0]
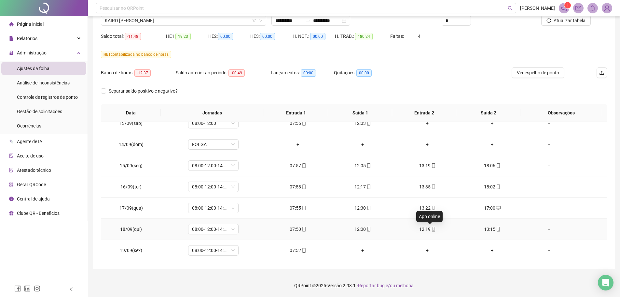
click at [432, 226] on icon "mobile" at bounding box center [433, 229] width 3 height 5
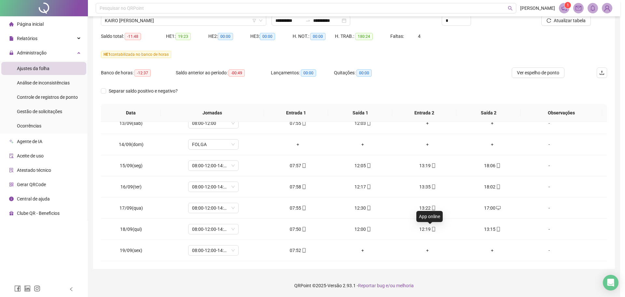
type input "**********"
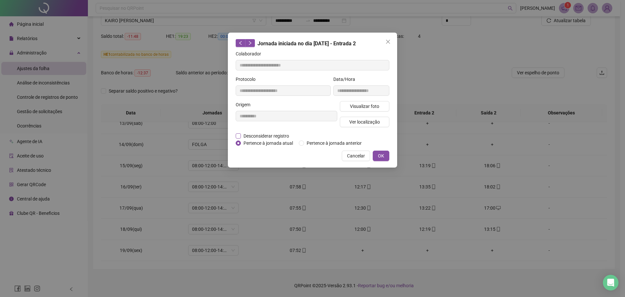
click at [276, 134] on span "Desconsiderar registro" at bounding box center [266, 135] width 51 height 7
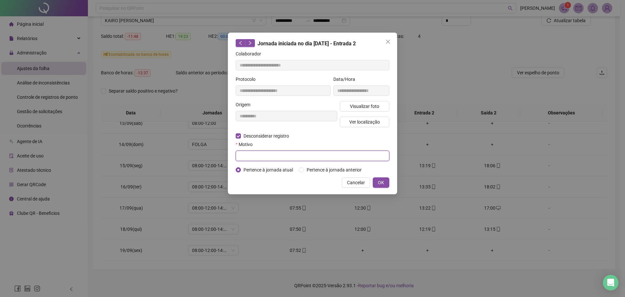
click at [268, 154] on input "text" at bounding box center [313, 155] width 154 height 10
type input "**********"
click at [385, 184] on button "OK" at bounding box center [381, 182] width 17 height 10
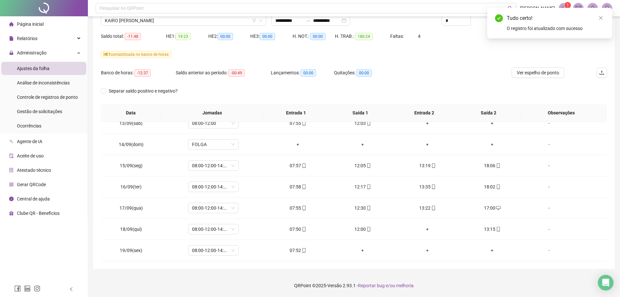
click at [500, 14] on div "Tudo certo! O registro foi atualizado com sucesso" at bounding box center [549, 23] width 125 height 31
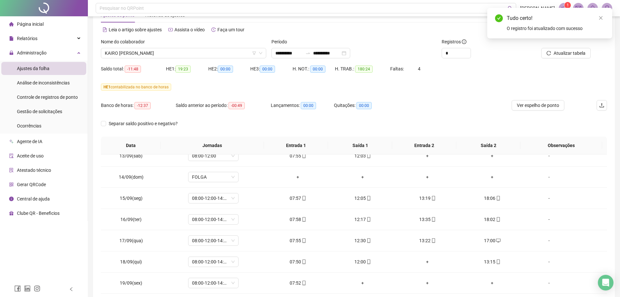
drag, startPoint x: 584, startPoint y: 53, endPoint x: 594, endPoint y: 36, distance: 19.7
click at [500, 53] on span "Atualizar tabela" at bounding box center [570, 52] width 32 height 7
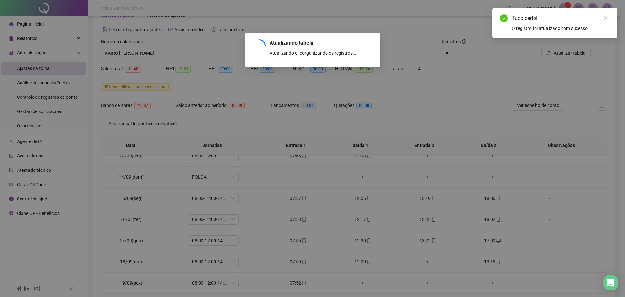
click at [500, 13] on div "Tudo certo! O registro foi atualizado com sucesso" at bounding box center [554, 23] width 125 height 31
click at [500, 16] on icon "close" at bounding box center [606, 18] width 5 height 5
click at [482, 91] on div "Atualizando tabela Atualizando e reorganizando os registros... OK" at bounding box center [312, 148] width 625 height 297
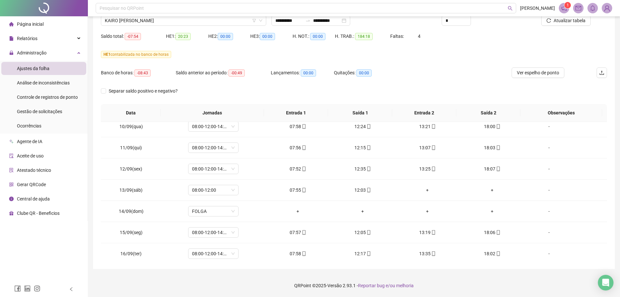
scroll to position [496, 0]
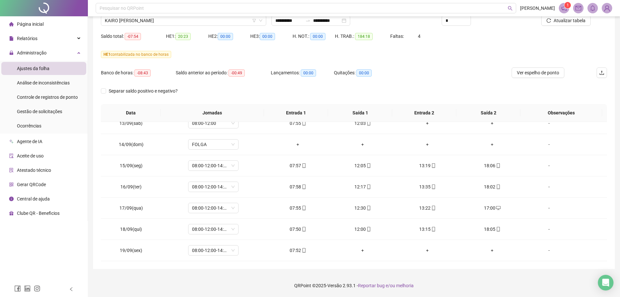
click at [458, 226] on footer "QRPoint © 2025 - Versão 2.93.1 - Reportar bug e/ou melhoria" at bounding box center [354, 285] width 532 height 23
click at [169, 18] on span "KAIRO [PERSON_NAME]" at bounding box center [184, 21] width 158 height 10
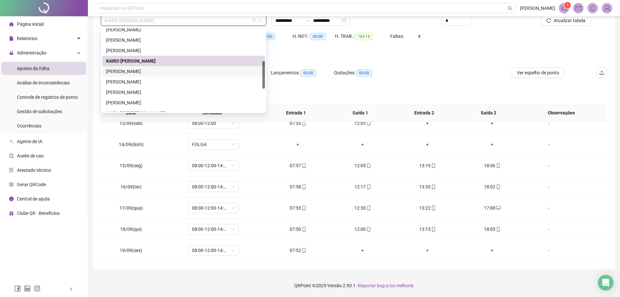
click at [148, 71] on div "[PERSON_NAME]" at bounding box center [183, 71] width 155 height 7
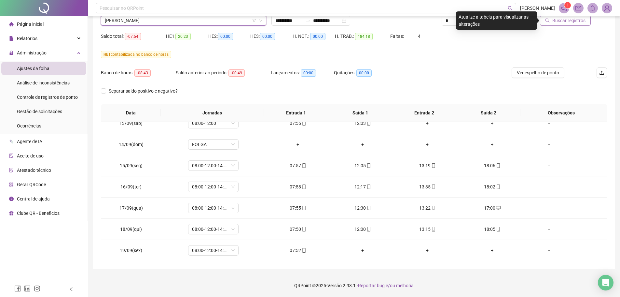
click at [500, 25] on button "Buscar registros" at bounding box center [565, 20] width 51 height 10
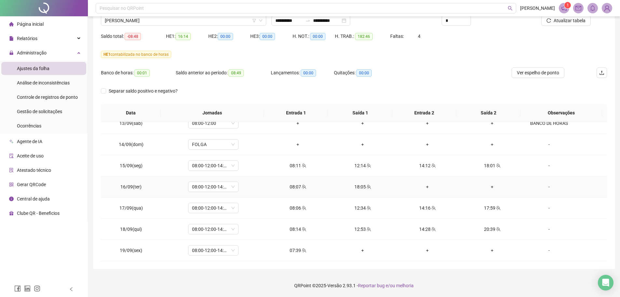
click at [427, 187] on div "+" at bounding box center [427, 186] width 54 height 7
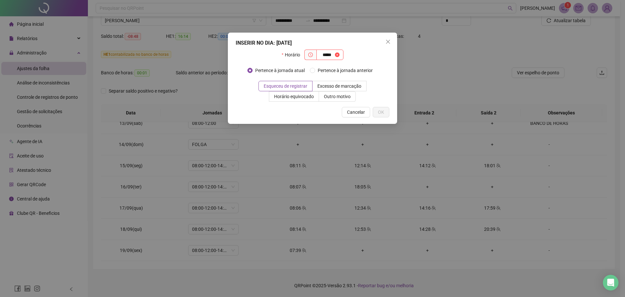
type input "*****"
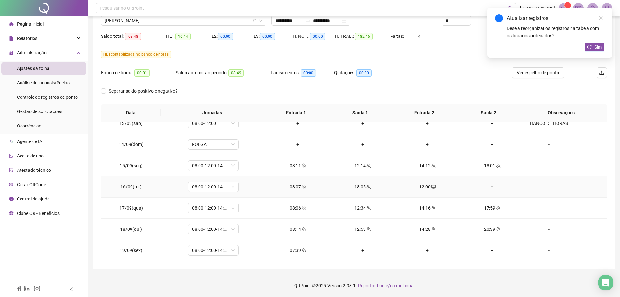
click at [487, 184] on div "+" at bounding box center [492, 186] width 54 height 7
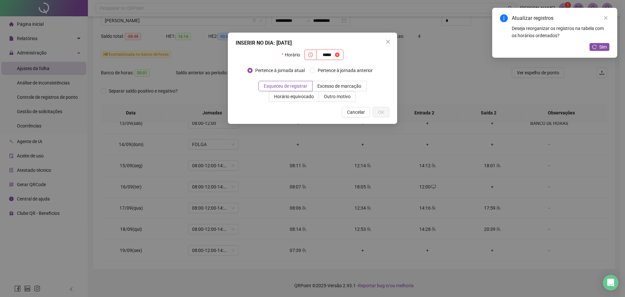
type input "*****"
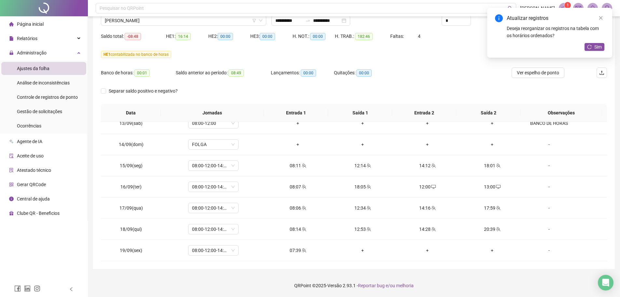
click at [454, 226] on div "**********" at bounding box center [354, 117] width 522 height 301
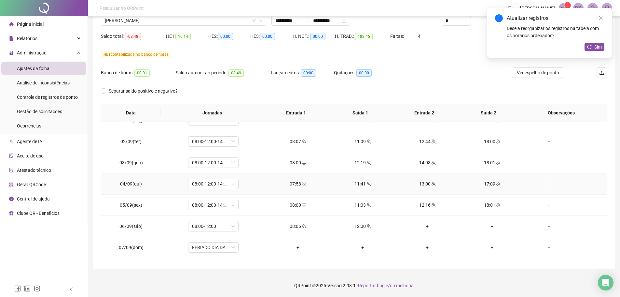
scroll to position [235, 0]
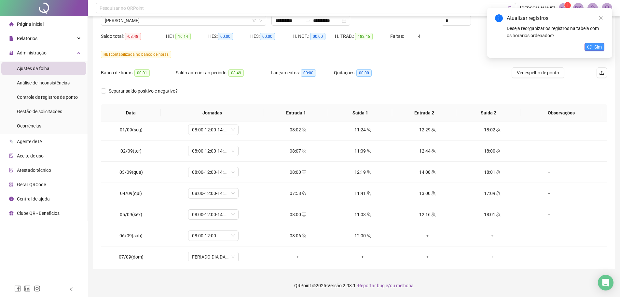
click at [500, 47] on icon "reload" at bounding box center [589, 47] width 5 height 5
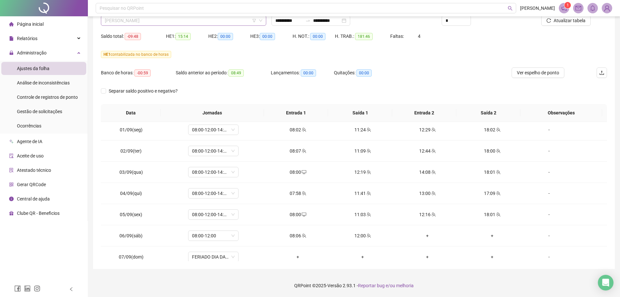
click at [145, 18] on span "[PERSON_NAME]" at bounding box center [184, 21] width 158 height 10
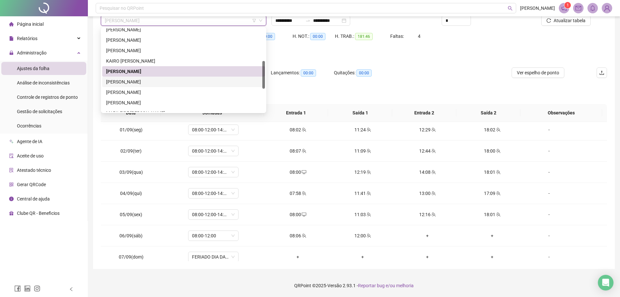
click at [139, 79] on div "[PERSON_NAME]" at bounding box center [183, 81] width 155 height 7
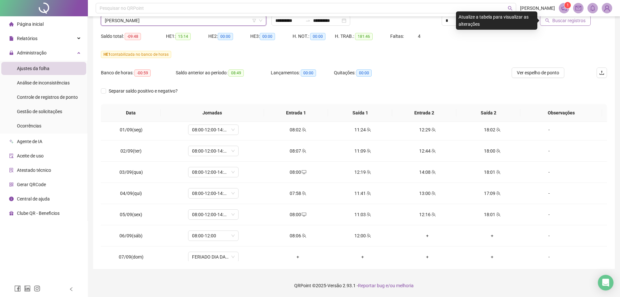
click at [500, 20] on span "Buscar registros" at bounding box center [568, 20] width 33 height 7
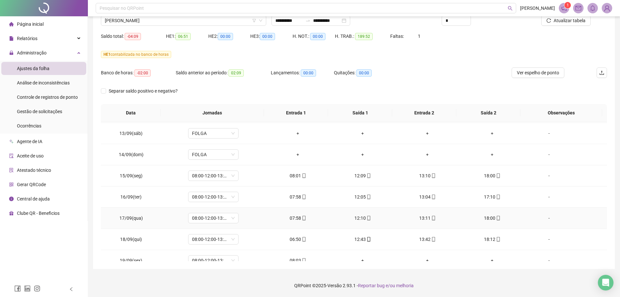
scroll to position [496, 0]
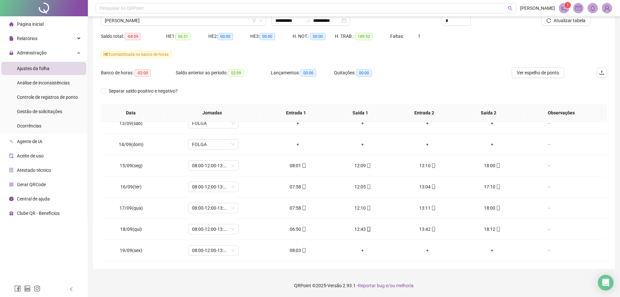
click at [471, 226] on footer "QRPoint © 2025 - Versão 2.93.1 - Reportar bug e/ou melhoria" at bounding box center [354, 285] width 532 height 23
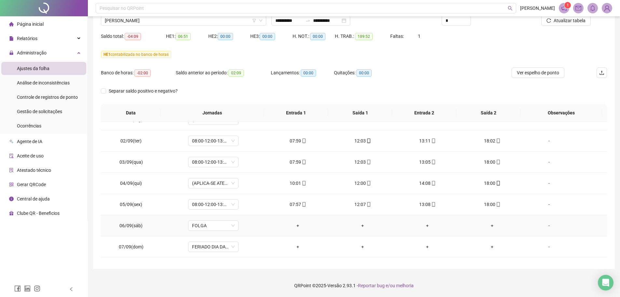
scroll to position [235, 0]
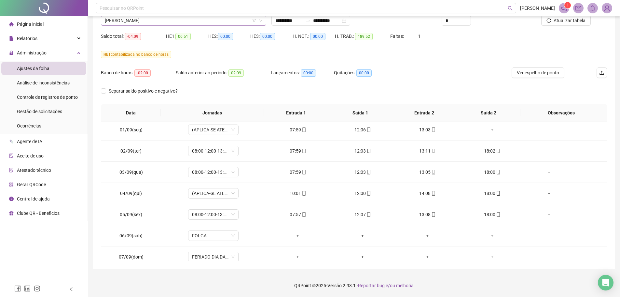
click at [159, 21] on span "[PERSON_NAME]" at bounding box center [184, 21] width 158 height 10
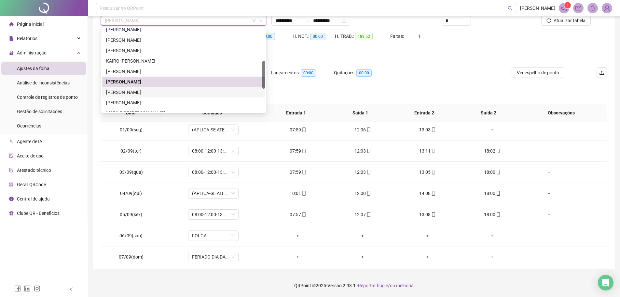
click at [147, 88] on div "[PERSON_NAME]" at bounding box center [183, 92] width 163 height 10
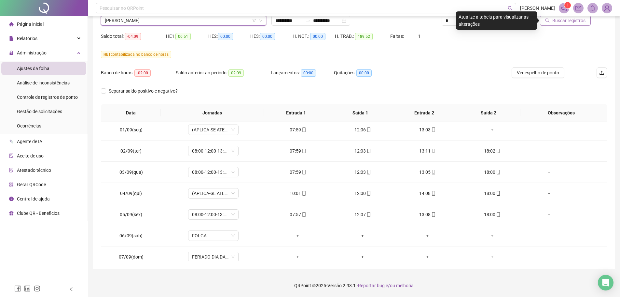
click at [500, 17] on button "Buscar registros" at bounding box center [565, 20] width 51 height 10
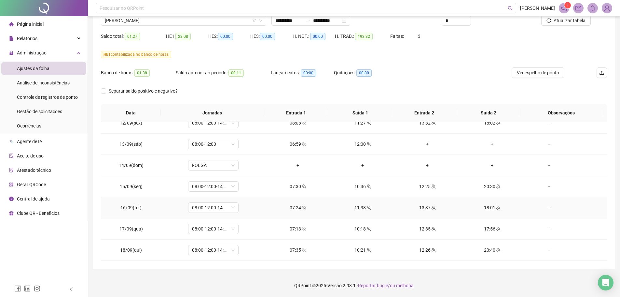
scroll to position [496, 0]
click at [457, 226] on footer "QRPoint © 2025 - Versão 2.93.1 - Reportar bug e/ou melhoria" at bounding box center [354, 285] width 532 height 23
click at [479, 226] on footer "QRPoint © 2025 - Versão 2.93.1 - Reportar bug e/ou melhoria" at bounding box center [354, 285] width 532 height 23
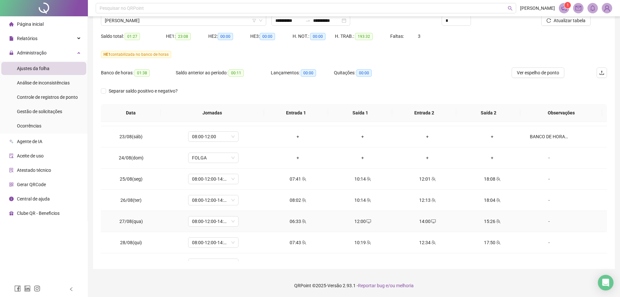
scroll to position [73, 0]
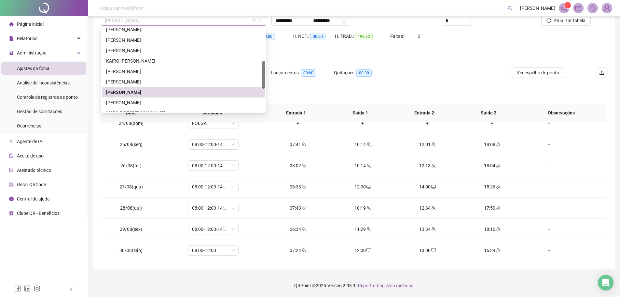
click at [157, 22] on span "[PERSON_NAME]" at bounding box center [184, 21] width 158 height 10
click at [146, 99] on div "[PERSON_NAME]" at bounding box center [183, 102] width 155 height 7
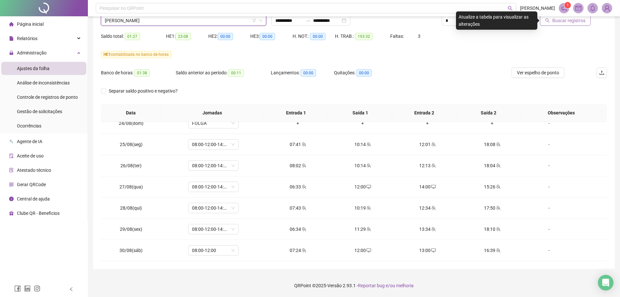
click at [500, 20] on span "Buscar registros" at bounding box center [568, 20] width 33 height 7
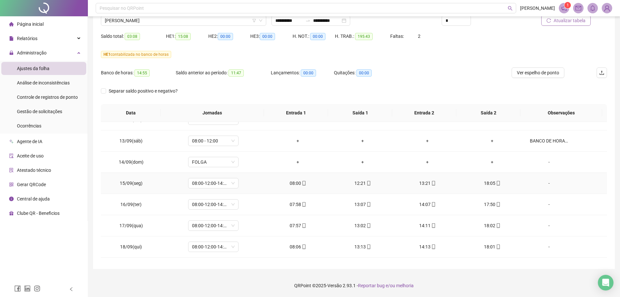
scroll to position [496, 0]
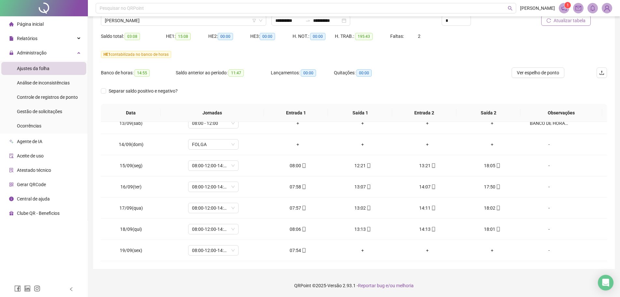
click at [466, 226] on footer "QRPoint © 2025 - Versão 2.93.1 - Reportar bug e/ou melhoria" at bounding box center [354, 285] width 532 height 23
click at [457, 226] on footer "QRPoint © 2025 - Versão 2.93.1 - Reportar bug e/ou melhoria" at bounding box center [354, 285] width 532 height 23
click at [173, 27] on div "Nome do colaborador [PERSON_NAME]" at bounding box center [183, 18] width 171 height 25
click at [174, 22] on span "[PERSON_NAME]" at bounding box center [184, 21] width 158 height 10
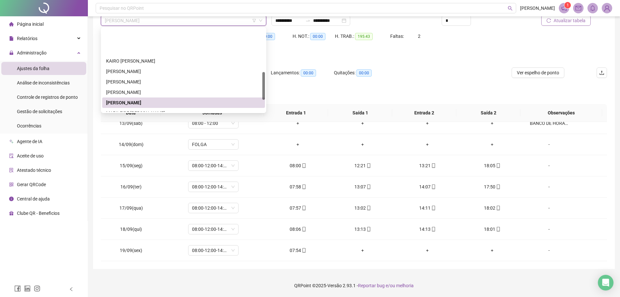
scroll to position [130, 0]
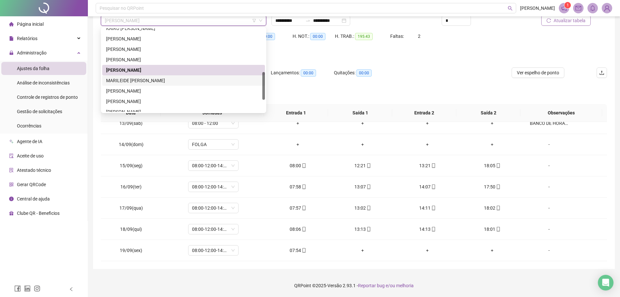
click at [151, 79] on div "MARILEIDE [PERSON_NAME]" at bounding box center [183, 80] width 155 height 7
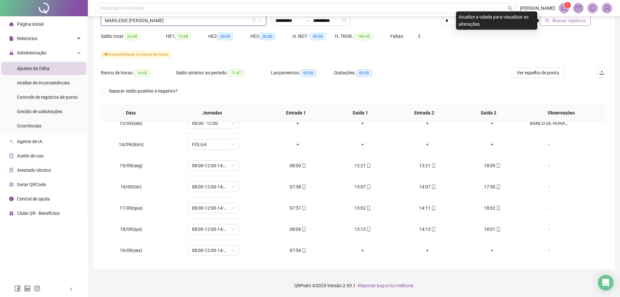
click at [500, 23] on span "Buscar registros" at bounding box center [568, 20] width 33 height 7
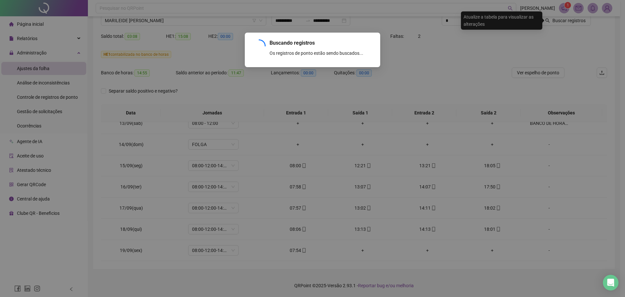
click at [427, 89] on div "Buscando registros Os registros de ponto estão sendo buscados... OK" at bounding box center [312, 148] width 625 height 297
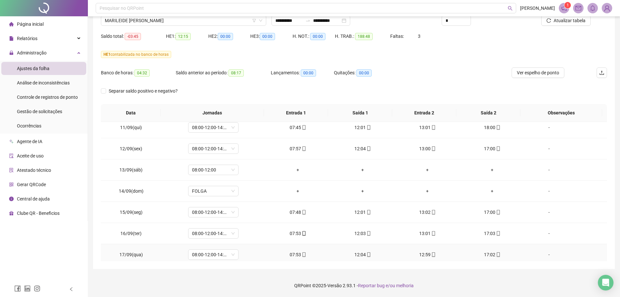
scroll to position [488, 0]
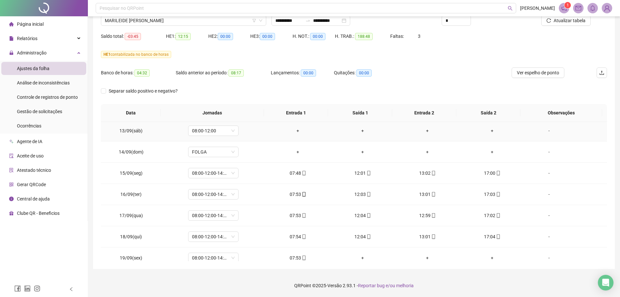
drag, startPoint x: 545, startPoint y: 134, endPoint x: 360, endPoint y: 146, distance: 185.6
click at [500, 133] on div "-" at bounding box center [549, 130] width 38 height 7
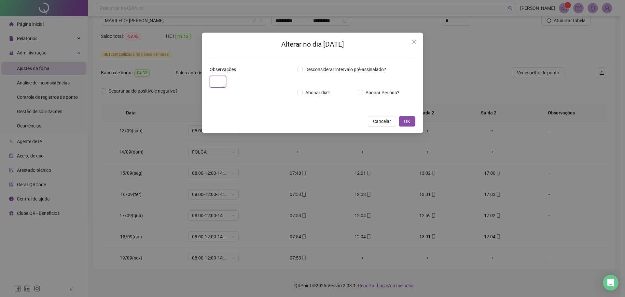
click at [226, 88] on textarea at bounding box center [218, 82] width 17 height 12
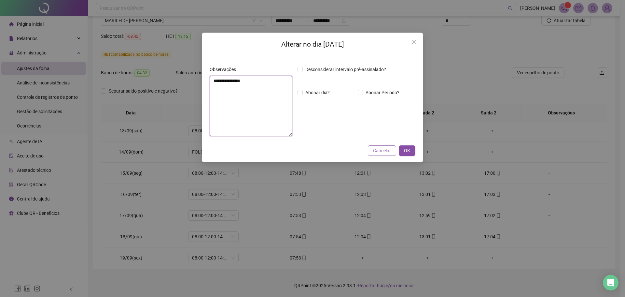
type textarea "**********"
click at [393, 153] on button "Cancelar" at bounding box center [382, 150] width 28 height 10
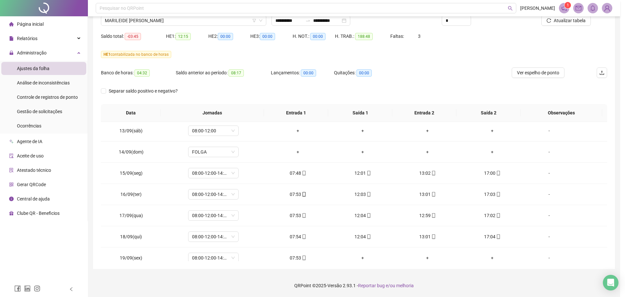
click at [409, 148] on body "**********" at bounding box center [310, 94] width 620 height 297
click at [500, 132] on div "-" at bounding box center [549, 130] width 38 height 7
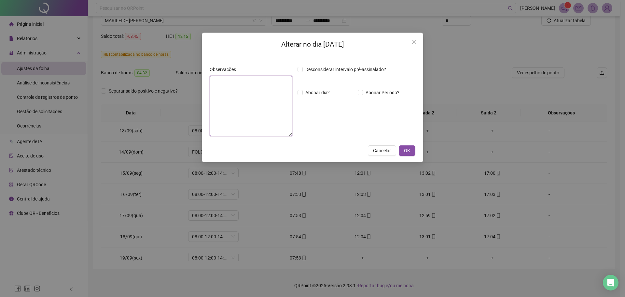
click at [244, 96] on textarea at bounding box center [251, 106] width 83 height 61
type textarea "*"
type textarea "**********"
click at [407, 153] on span "OK" at bounding box center [407, 150] width 6 height 7
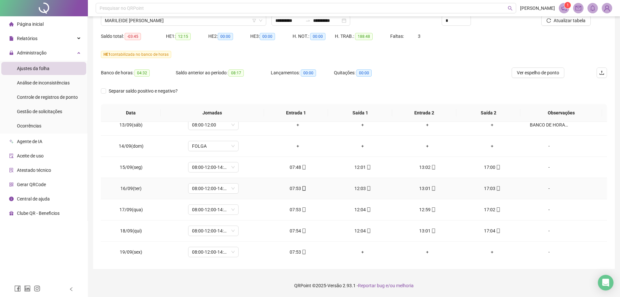
scroll to position [496, 0]
click at [463, 226] on footer "QRPoint © 2025 - Versão 2.93.1 - Reportar bug e/ou melhoria" at bounding box center [354, 285] width 532 height 23
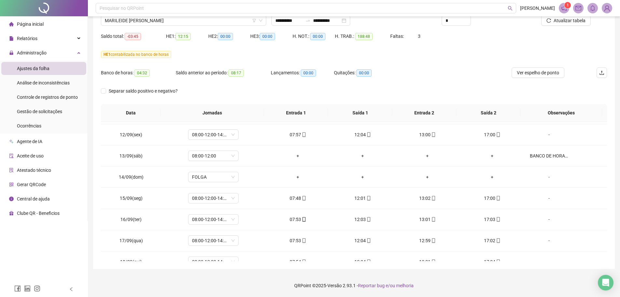
drag, startPoint x: 434, startPoint y: 84, endPoint x: 354, endPoint y: 69, distance: 80.8
click at [433, 83] on div "Banco de horas: 04:32 Saldo anterior ao período: 08:17 Lançamentos: 00:00 Quita…" at bounding box center [291, 76] width 380 height 18
click at [134, 19] on span "MARILEIDE [PERSON_NAME]" at bounding box center [184, 21] width 158 height 10
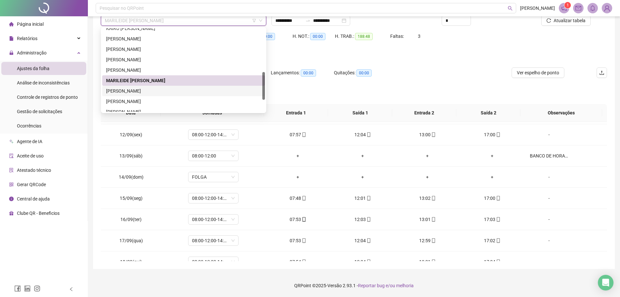
click at [135, 87] on div "[PERSON_NAME]" at bounding box center [183, 91] width 163 height 10
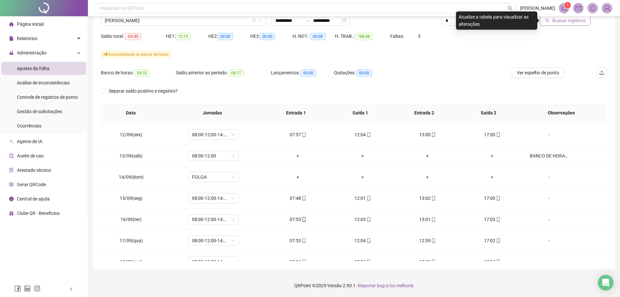
click at [500, 20] on span "Buscar registros" at bounding box center [568, 20] width 33 height 7
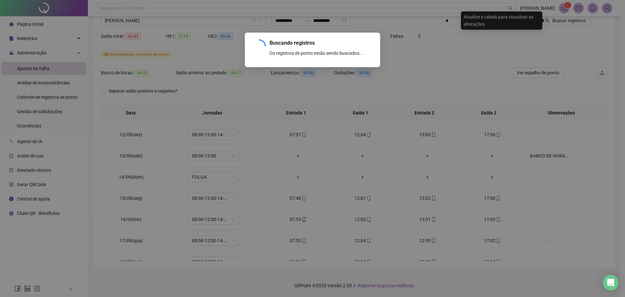
click at [425, 92] on div "Buscando registros Os registros de ponto estão sendo buscados... OK" at bounding box center [312, 148] width 625 height 297
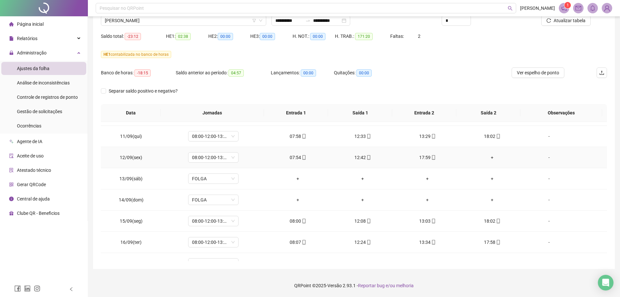
scroll to position [431, 0]
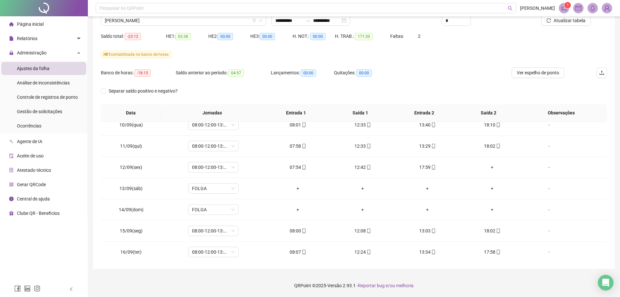
click at [442, 90] on div "Separar saldo positivo e negativo?" at bounding box center [354, 95] width 506 height 18
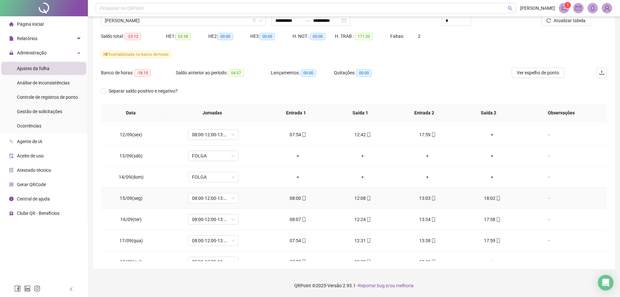
scroll to position [496, 0]
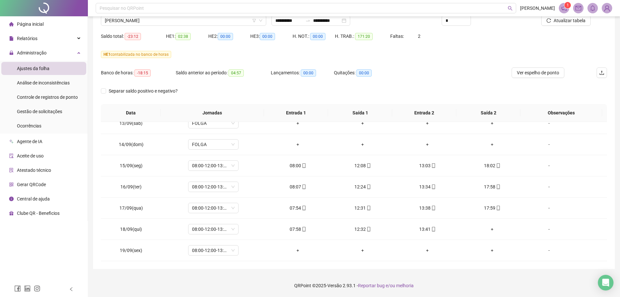
click at [241, 226] on footer "QRPoint © 2025 - Versão 2.93.1 - Reportar bug e/ou melhoria" at bounding box center [354, 285] width 532 height 23
click at [449, 226] on footer "QRPoint © 2025 - Versão 2.93.1 - Reportar bug e/ou melhoria" at bounding box center [354, 285] width 532 height 23
click at [162, 24] on span "[PERSON_NAME]" at bounding box center [184, 21] width 158 height 10
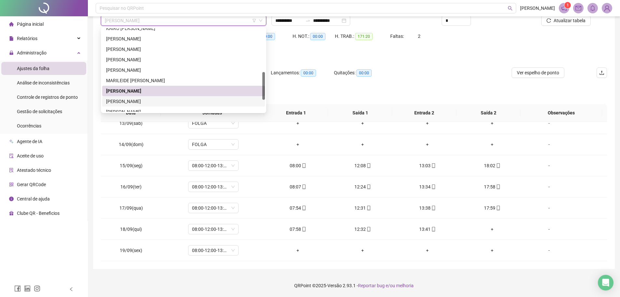
scroll to position [163, 0]
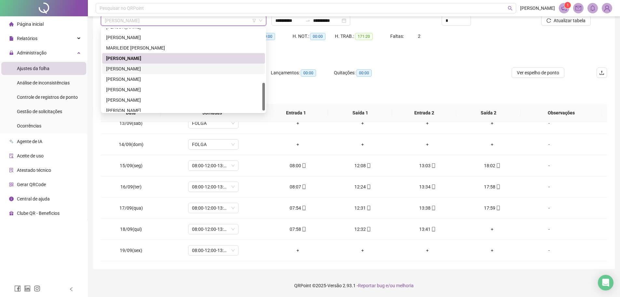
click at [147, 67] on div "[PERSON_NAME]" at bounding box center [183, 68] width 155 height 7
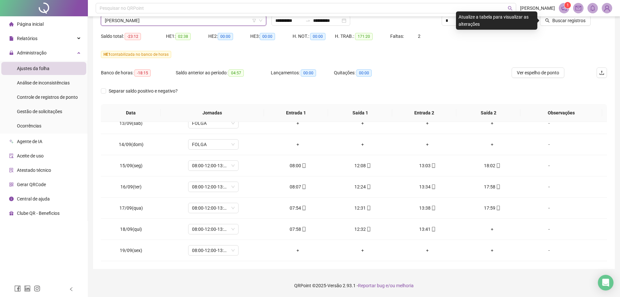
click at [185, 22] on span "[PERSON_NAME]" at bounding box center [184, 21] width 158 height 10
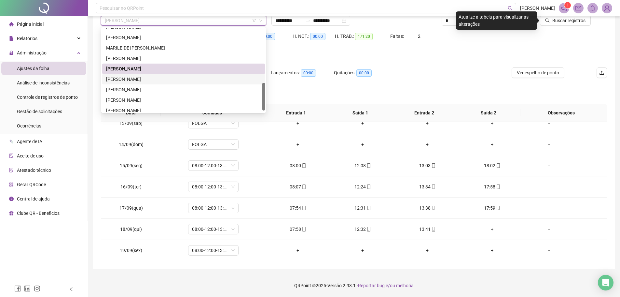
click at [159, 79] on div "[PERSON_NAME]" at bounding box center [183, 79] width 155 height 7
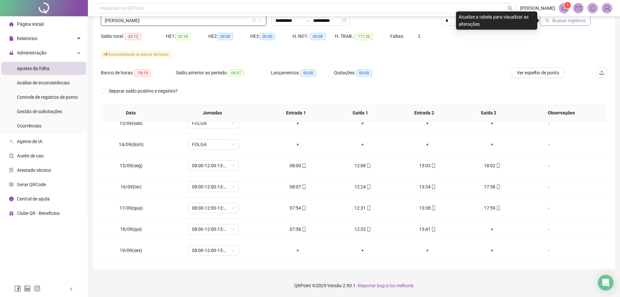
click at [500, 18] on span "Buscar registros" at bounding box center [568, 20] width 33 height 7
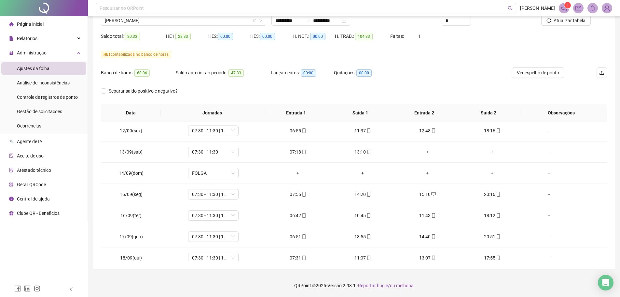
scroll to position [496, 0]
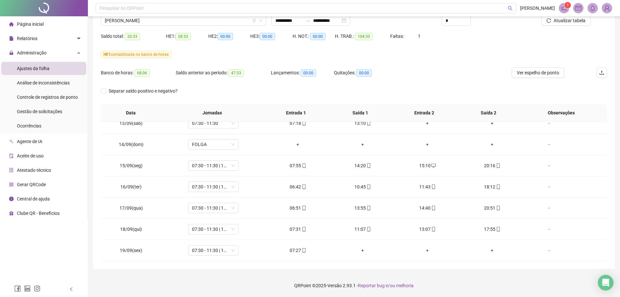
click at [467, 226] on footer "QRPoint © 2025 - Versão 2.93.1 - Reportar bug e/ou melhoria" at bounding box center [354, 285] width 532 height 23
click at [231, 59] on div "HE 1 contabilizada no banco de horas" at bounding box center [354, 54] width 506 height 10
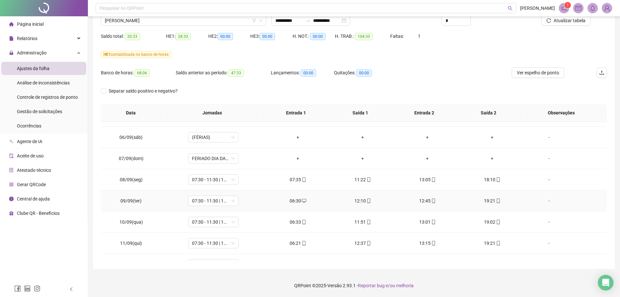
scroll to position [333, 0]
click at [500, 21] on span "Atualizar tabela" at bounding box center [570, 20] width 32 height 7
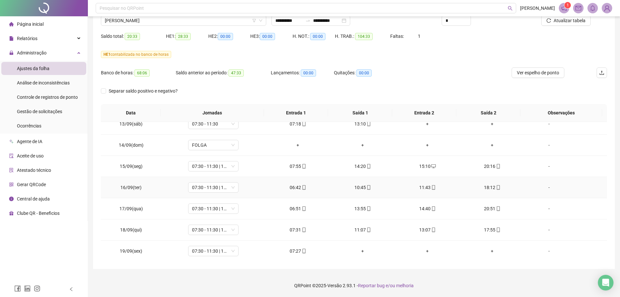
scroll to position [496, 0]
click at [448, 226] on div "**********" at bounding box center [354, 121] width 532 height 351
click at [162, 31] on div "Nome do colaborador [PERSON_NAME]" at bounding box center [183, 18] width 171 height 25
click at [161, 23] on span "[PERSON_NAME]" at bounding box center [184, 21] width 158 height 10
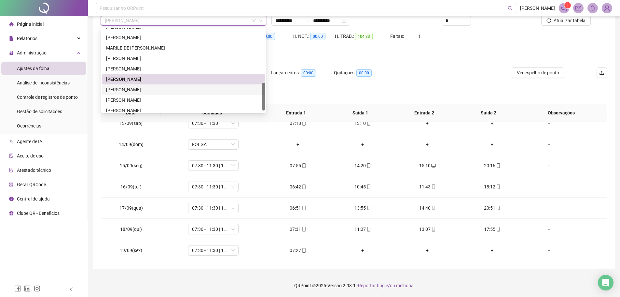
click at [141, 89] on div "[PERSON_NAME]" at bounding box center [183, 89] width 155 height 7
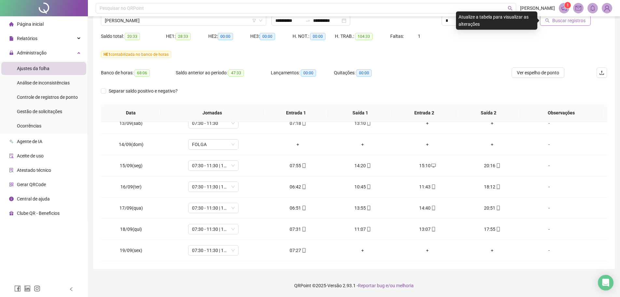
click at [500, 23] on span "Buscar registros" at bounding box center [568, 20] width 33 height 7
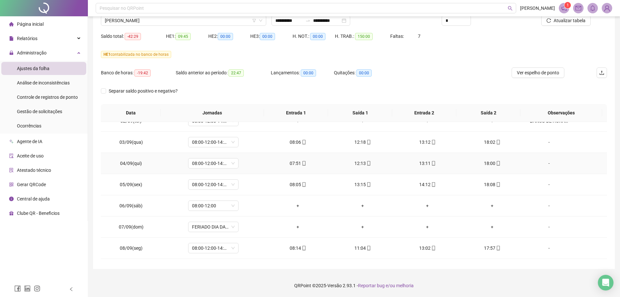
scroll to position [268, 0]
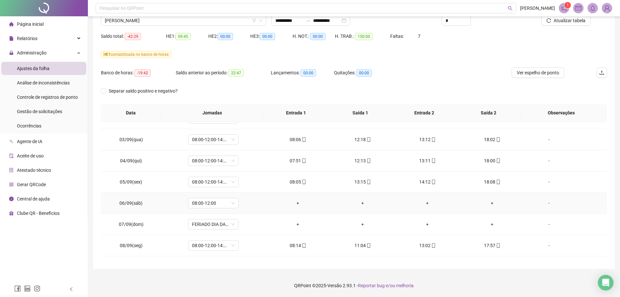
click at [500, 201] on div "-" at bounding box center [549, 202] width 38 height 7
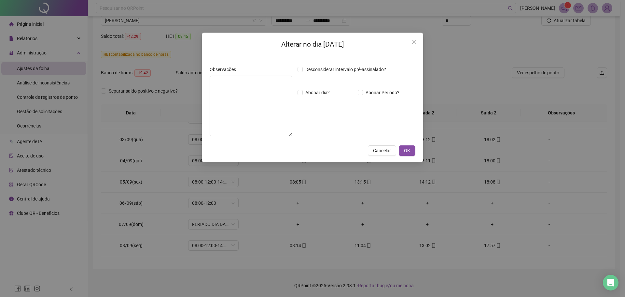
click at [197, 111] on div "Alterar no dia [DATE] Observações Desconsiderar intervalo pré-assinalado? Abona…" at bounding box center [312, 148] width 625 height 297
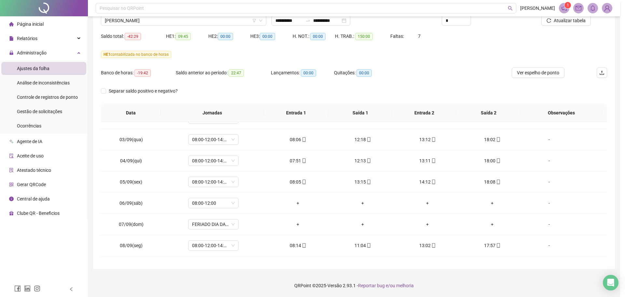
click at [228, 104] on div "Alterar no dia [DATE] Observações Desconsiderar intervalo pré-assinalado? Abona…" at bounding box center [312, 148] width 625 height 297
click at [500, 202] on div "-" at bounding box center [549, 202] width 38 height 7
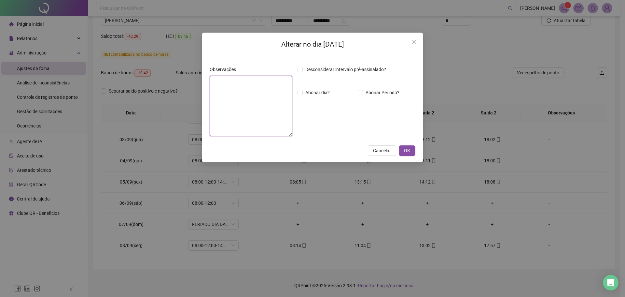
click at [274, 103] on textarea at bounding box center [251, 106] width 83 height 61
type textarea "**********"
click at [409, 145] on div "**********" at bounding box center [312, 98] width 221 height 130
click at [409, 148] on span "OK" at bounding box center [407, 150] width 6 height 7
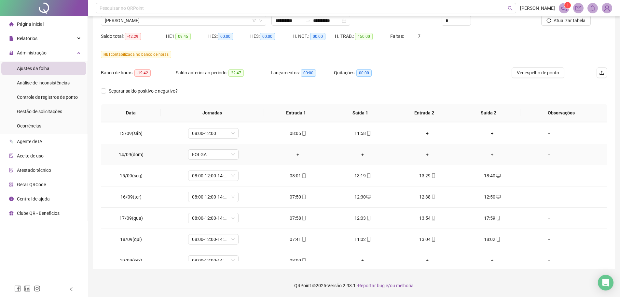
scroll to position [496, 0]
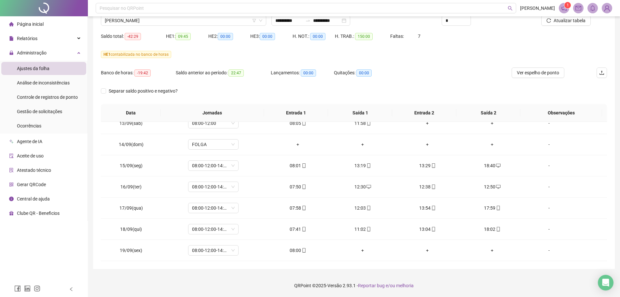
click at [231, 226] on footer "QRPoint © 2025 - Versão 2.93.1 - Reportar bug e/ou melhoria" at bounding box center [354, 285] width 532 height 23
click at [165, 23] on span "[PERSON_NAME]" at bounding box center [184, 21] width 158 height 10
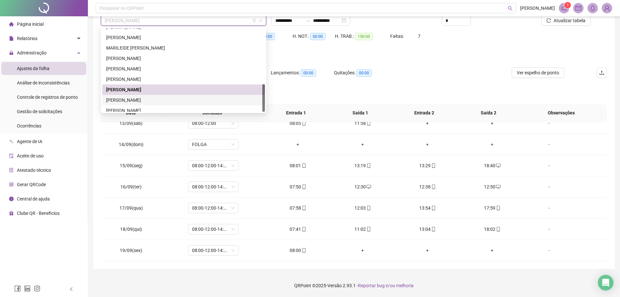
scroll to position [167, 0]
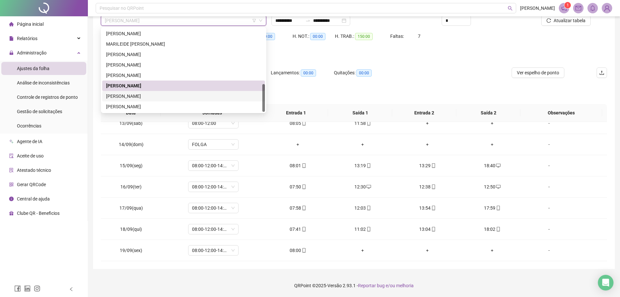
click at [156, 95] on div "[PERSON_NAME]" at bounding box center [183, 95] width 155 height 7
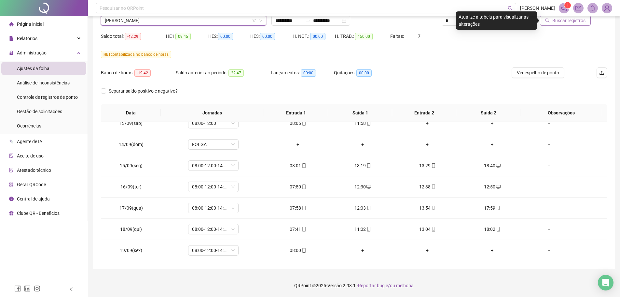
click at [500, 23] on span "Buscar registros" at bounding box center [568, 20] width 33 height 7
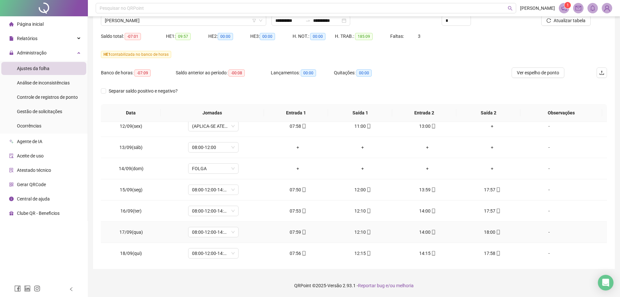
scroll to position [431, 0]
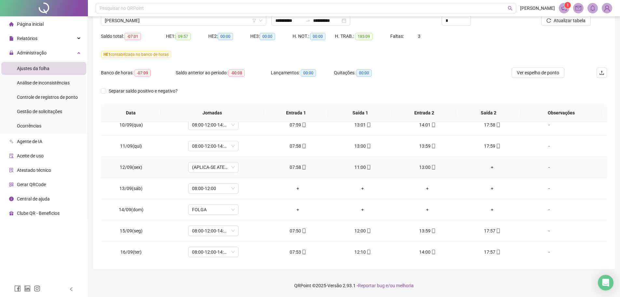
click at [492, 167] on div "+" at bounding box center [492, 166] width 54 height 7
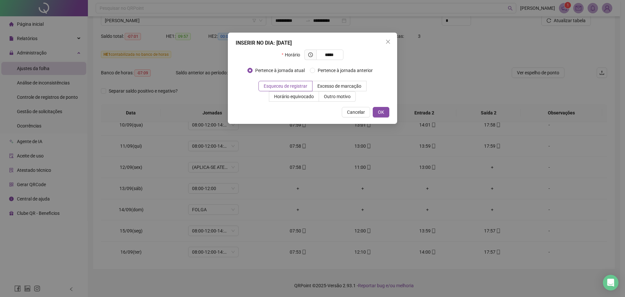
type input "*****"
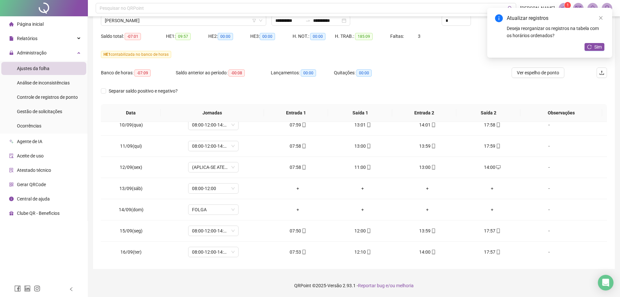
click at [440, 71] on div "Banco de horas: -07:09 Saldo anterior ao período: -00:08 Lançamentos: 00:00 Qui…" at bounding box center [291, 76] width 380 height 18
click at [500, 46] on span "Sim" at bounding box center [597, 46] width 7 height 7
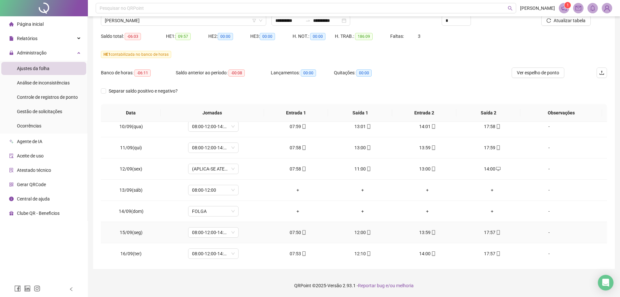
scroll to position [496, 0]
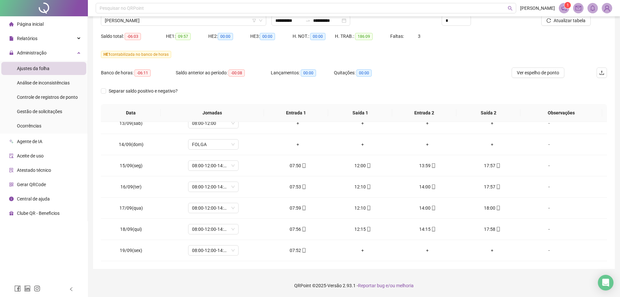
drag, startPoint x: 454, startPoint y: 280, endPoint x: 413, endPoint y: 260, distance: 45.4
click at [454, 226] on footer "QRPoint © 2025 - Versão 2.93.1 - Reportar bug e/ou melhoria" at bounding box center [354, 285] width 532 height 23
click at [176, 22] on span "[PERSON_NAME]" at bounding box center [184, 21] width 158 height 10
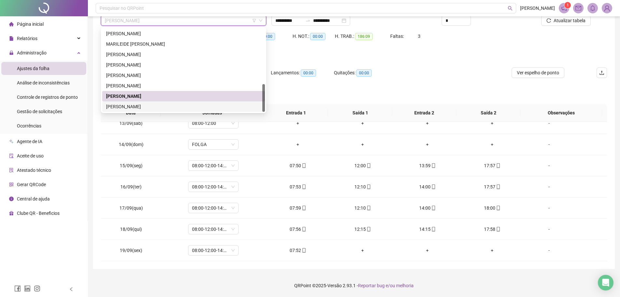
drag, startPoint x: 159, startPoint y: 103, endPoint x: 170, endPoint y: 113, distance: 15.9
click at [159, 102] on div "[PERSON_NAME]" at bounding box center [183, 106] width 163 height 10
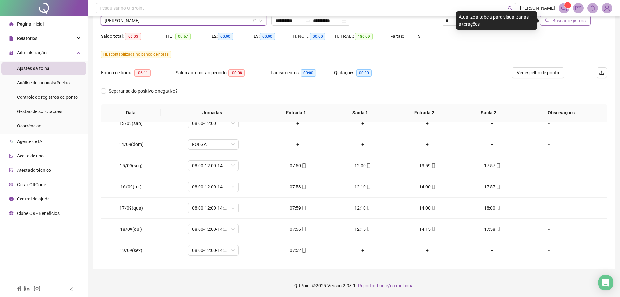
click at [500, 23] on span "Buscar registros" at bounding box center [568, 20] width 33 height 7
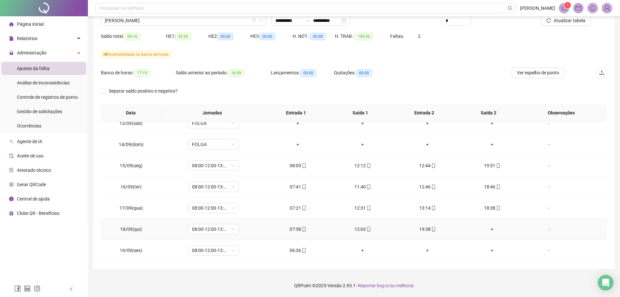
click at [493, 226] on td "+" at bounding box center [492, 228] width 65 height 21
click at [491, 226] on div "+" at bounding box center [492, 228] width 54 height 7
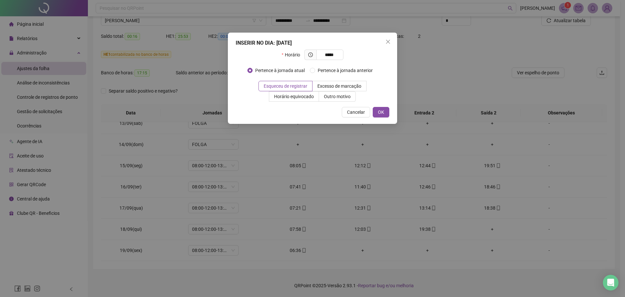
type input "*****"
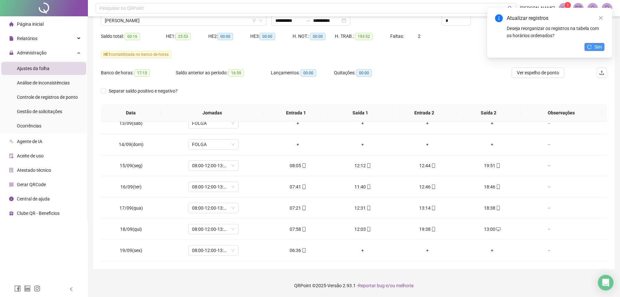
click at [500, 44] on button "Sim" at bounding box center [595, 47] width 20 height 8
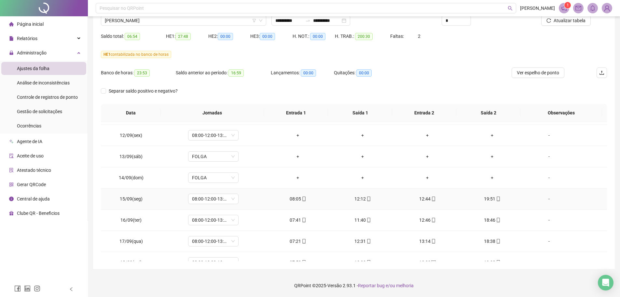
scroll to position [398, 0]
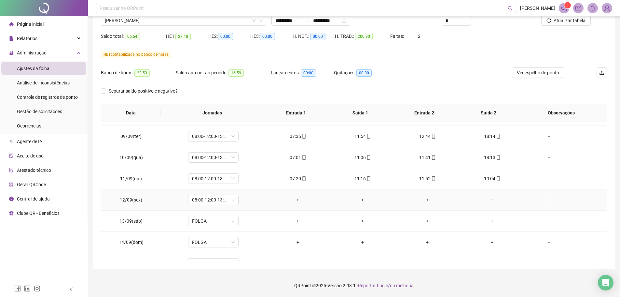
click at [500, 198] on div "-" at bounding box center [549, 199] width 38 height 7
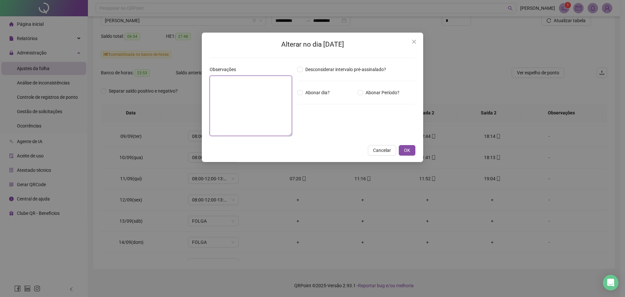
click at [217, 90] on textarea at bounding box center [251, 106] width 82 height 60
type textarea "**********"
click at [410, 151] on span "OK" at bounding box center [407, 150] width 6 height 7
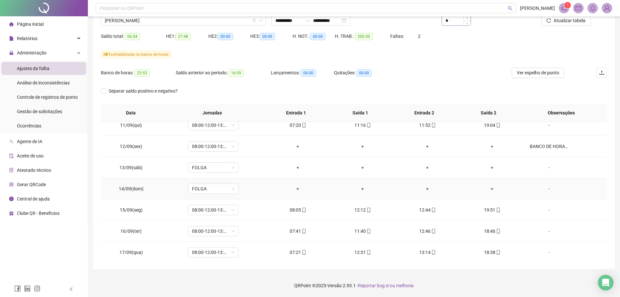
scroll to position [496, 0]
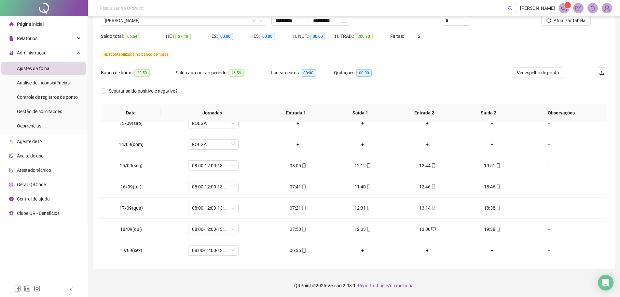
click at [468, 37] on div "Saldo total: 06:54 HE 1: 27:48 HE 2: 00:00 HE 3: 00:00 H. NOT.: 00:00 H. TRAB.:…" at bounding box center [354, 40] width 506 height 18
click at [446, 77] on div "Banco de horas: 23:53 Saldo anterior ao período: 16:59 Lançamentos: 00:00 Quita…" at bounding box center [291, 76] width 380 height 18
click at [500, 19] on span "Atualizar tabela" at bounding box center [570, 20] width 32 height 7
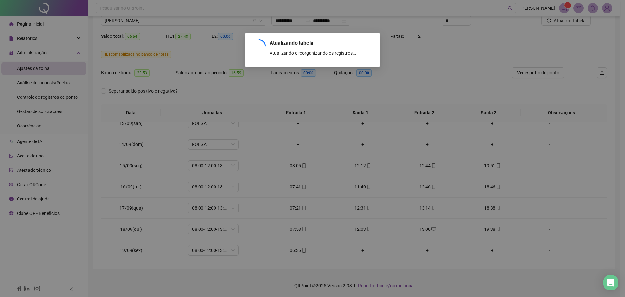
click at [408, 76] on div "Atualizando tabela Atualizando e reorganizando os registros... OK" at bounding box center [312, 148] width 625 height 297
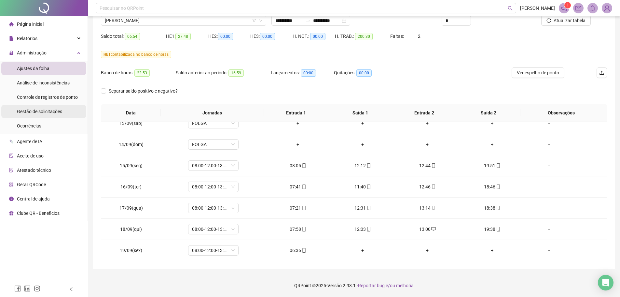
click at [58, 109] on span "Gestão de solicitações" at bounding box center [39, 111] width 45 height 5
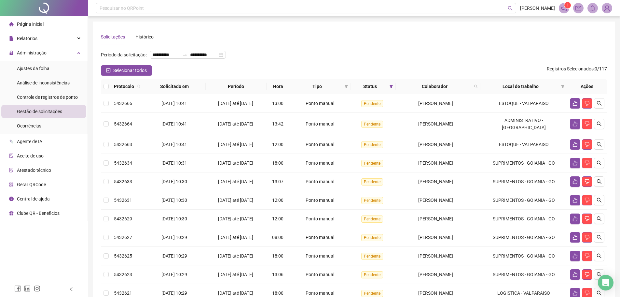
click at [102, 94] on th at bounding box center [106, 86] width 10 height 15
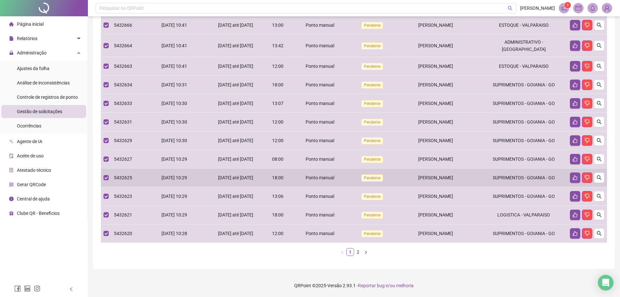
scroll to position [132, 0]
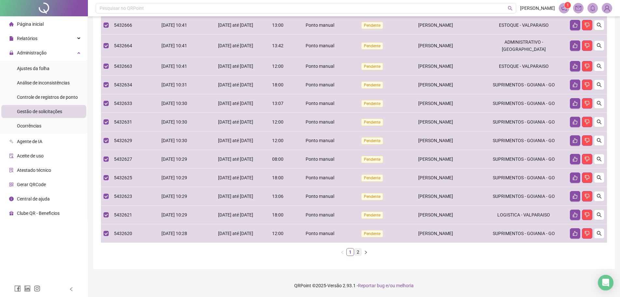
click at [357, 226] on link "2" at bounding box center [357, 251] width 7 height 7
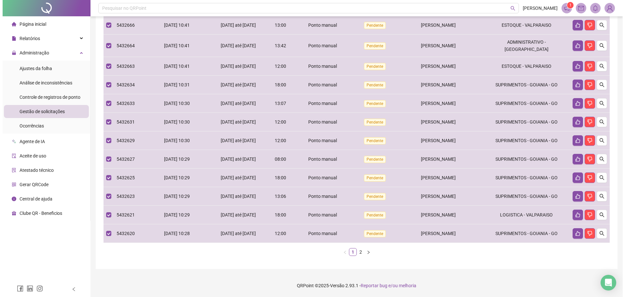
scroll to position [0, 0]
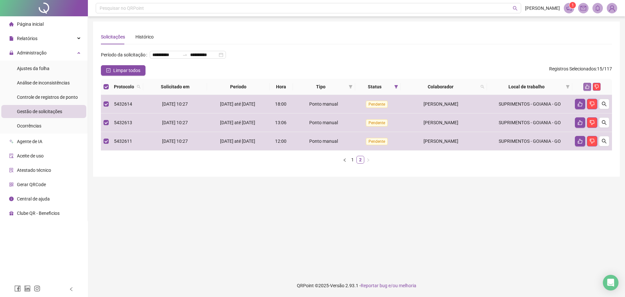
click at [500, 89] on icon "like" at bounding box center [587, 86] width 5 height 5
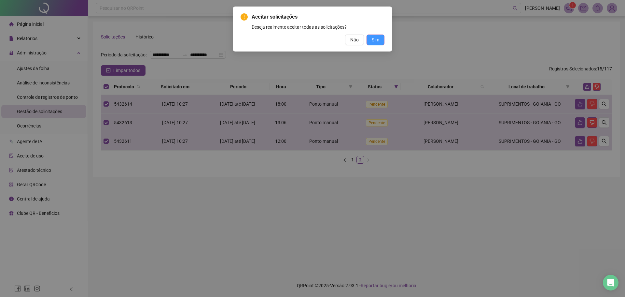
click at [372, 38] on span "Sim" at bounding box center [375, 39] width 7 height 7
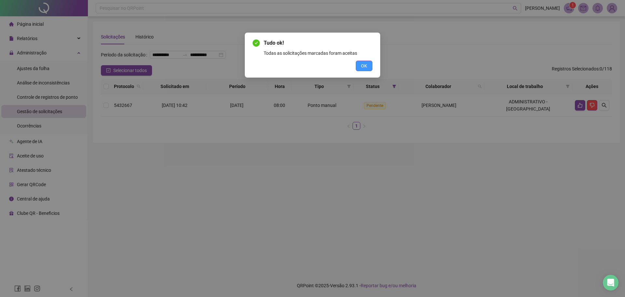
click at [365, 68] on span "OK" at bounding box center [364, 65] width 6 height 7
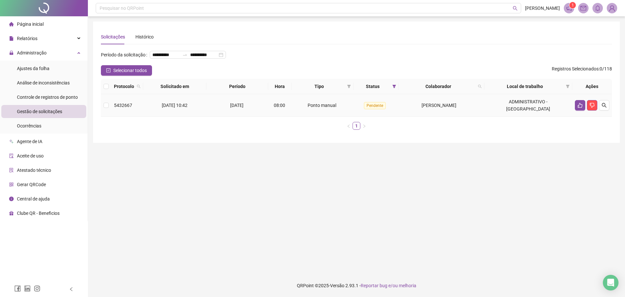
click at [336, 109] on div "Ponto manual" at bounding box center [322, 105] width 57 height 7
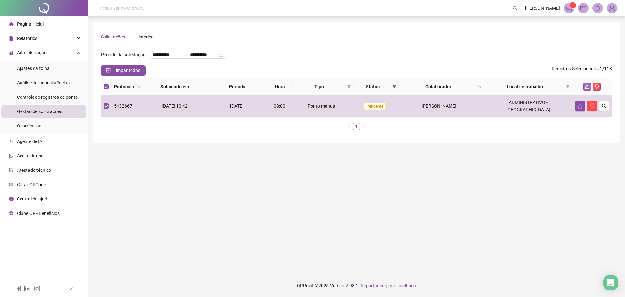
click at [500, 89] on icon "like" at bounding box center [587, 86] width 5 height 5
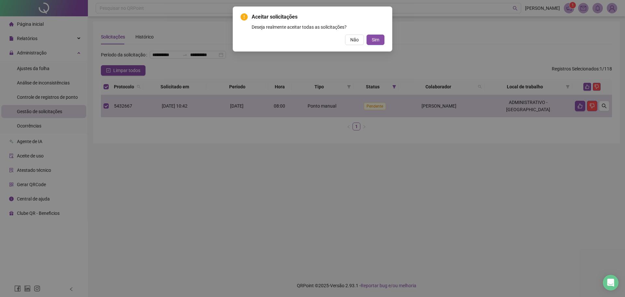
click at [377, 48] on div "Aceitar solicitações Deseja realmente aceitar todas as solicitações? Não Sim" at bounding box center [313, 29] width 160 height 45
click at [377, 44] on button "Sim" at bounding box center [376, 40] width 18 height 10
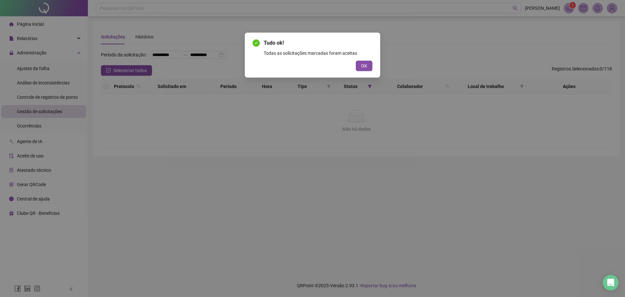
click at [367, 73] on div "Tudo ok! Todas as solicitações marcadas foram aceitas OK" at bounding box center [312, 55] width 135 height 45
click at [364, 66] on span "OK" at bounding box center [364, 65] width 6 height 7
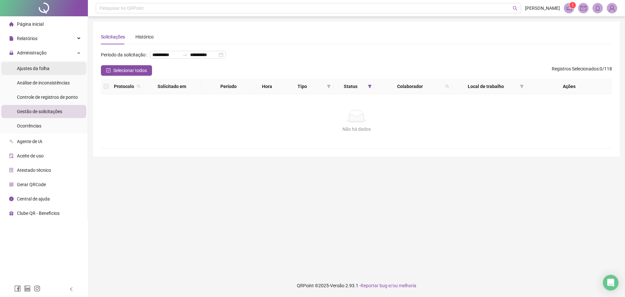
click at [51, 64] on li "Ajustes da folha" at bounding box center [43, 68] width 85 height 13
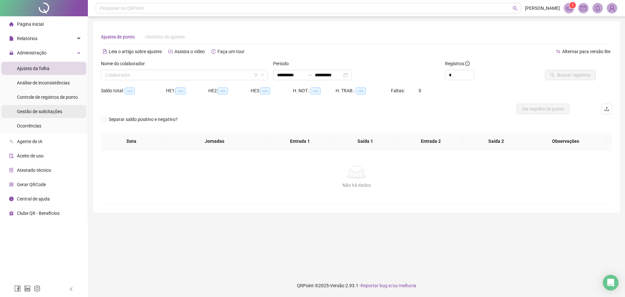
type input "**********"
click at [57, 109] on span "Gestão de solicitações" at bounding box center [39, 111] width 45 height 5
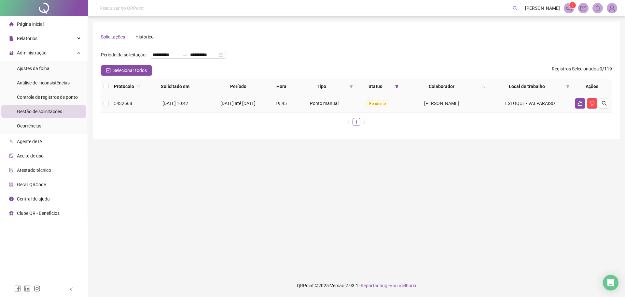
click at [461, 113] on td "[PERSON_NAME]" at bounding box center [444, 103] width 86 height 19
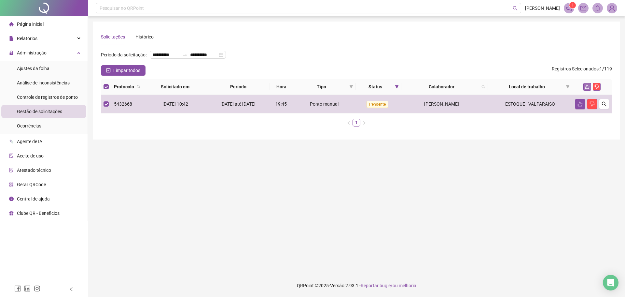
click at [500, 90] on button "button" at bounding box center [587, 87] width 8 height 8
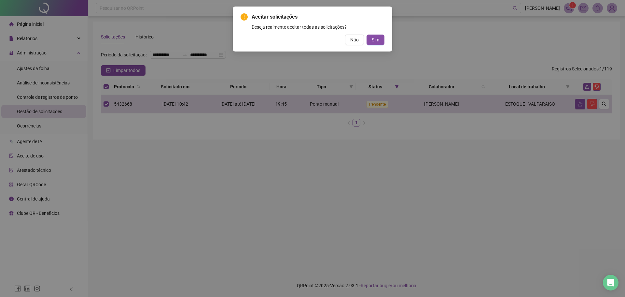
drag, startPoint x: 381, startPoint y: 34, endPoint x: 382, endPoint y: 53, distance: 18.9
click at [381, 34] on div "Aceitar solicitações Deseja realmente aceitar todas as solicitações? Não Sim" at bounding box center [313, 29] width 144 height 32
click at [381, 41] on button "Sim" at bounding box center [376, 40] width 18 height 10
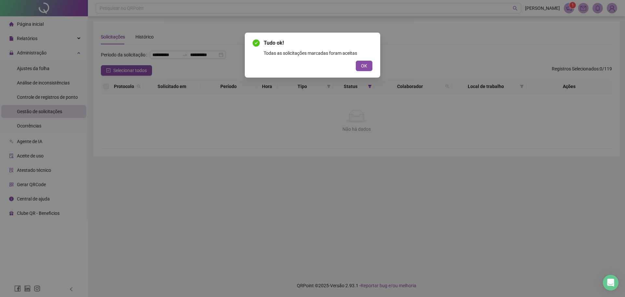
click at [365, 72] on div "Tudo ok! Todas as solicitações marcadas foram aceitas OK" at bounding box center [312, 55] width 135 height 45
click at [367, 68] on span "OK" at bounding box center [364, 65] width 6 height 7
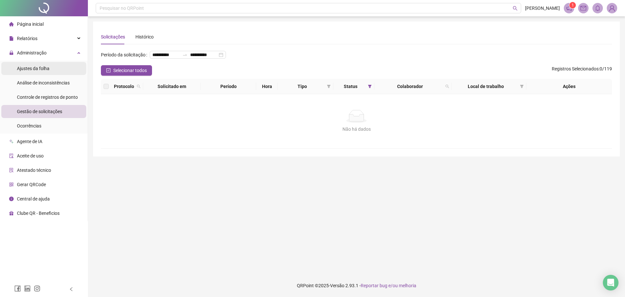
click at [54, 66] on li "Ajustes da folha" at bounding box center [43, 68] width 85 height 13
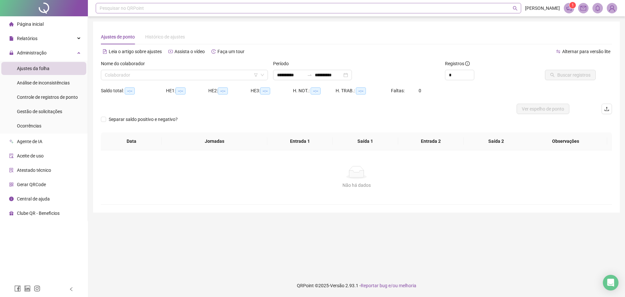
type input "**********"
drag, startPoint x: 299, startPoint y: 117, endPoint x: 154, endPoint y: 114, distance: 145.9
click at [296, 117] on div "Separar saldo positivo e negativo?" at bounding box center [356, 123] width 511 height 18
drag, startPoint x: 62, startPoint y: 114, endPoint x: 65, endPoint y: 116, distance: 3.8
click at [62, 113] on li "Gestão de solicitações" at bounding box center [43, 111] width 85 height 13
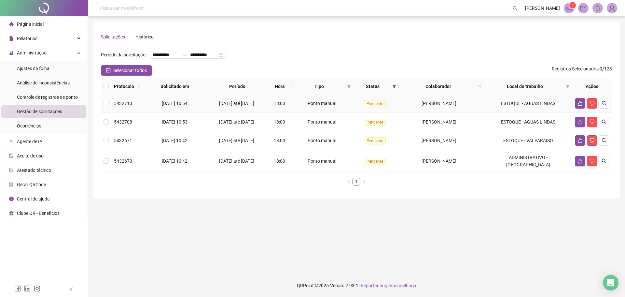
click at [387, 113] on td "Pendente" at bounding box center [376, 103] width 45 height 19
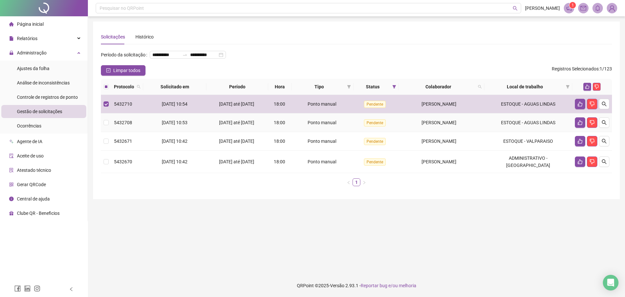
click at [395, 130] on td "Pendente" at bounding box center [376, 122] width 45 height 19
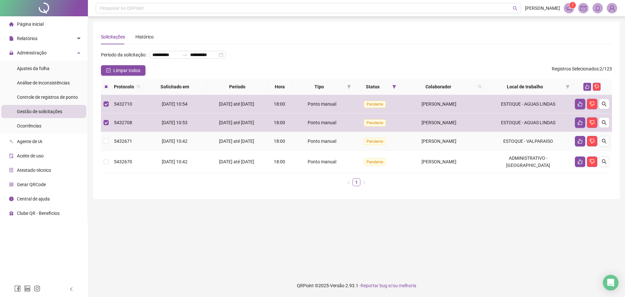
click at [422, 144] on span "[PERSON_NAME]" at bounding box center [439, 140] width 35 height 5
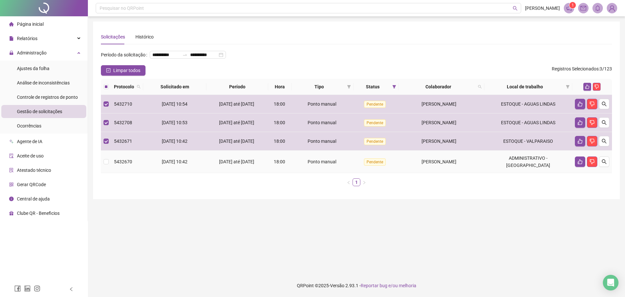
click at [422, 164] on span "[PERSON_NAME]" at bounding box center [439, 161] width 35 height 5
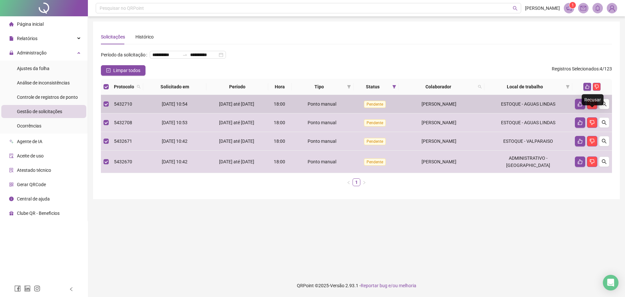
click at [500, 96] on div "Recusar" at bounding box center [593, 99] width 22 height 11
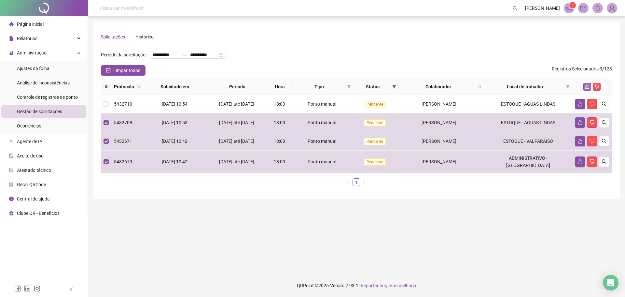
click at [500, 89] on icon "like" at bounding box center [587, 86] width 5 height 5
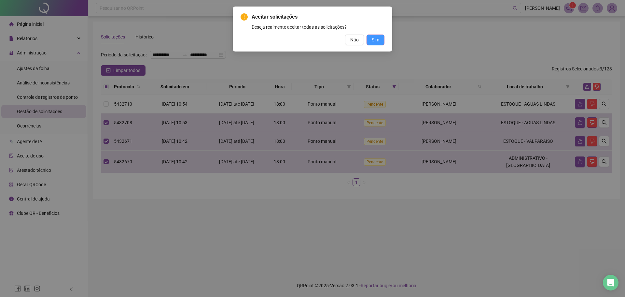
click at [372, 41] on span "Sim" at bounding box center [375, 39] width 7 height 7
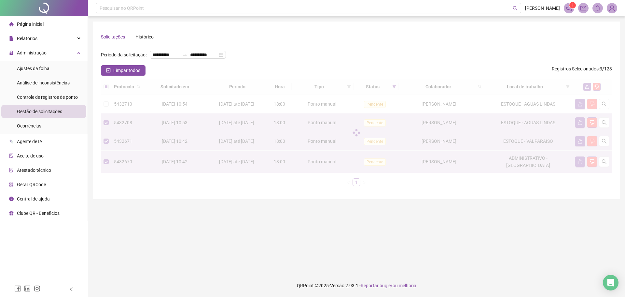
click at [385, 76] on div "Limpar todos Registros Selecionados : 3 / 123" at bounding box center [356, 70] width 511 height 10
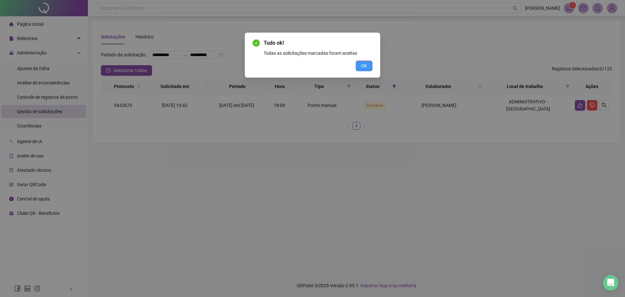
click at [368, 63] on button "OK" at bounding box center [364, 66] width 17 height 10
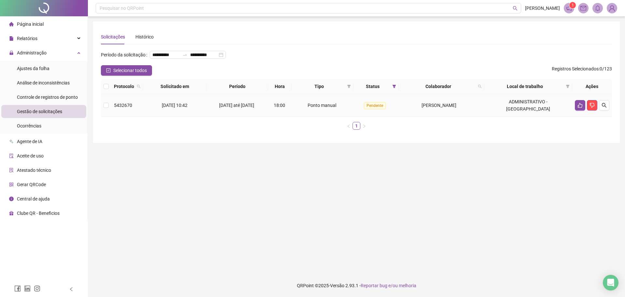
click at [426, 104] on td "[PERSON_NAME]" at bounding box center [442, 105] width 86 height 22
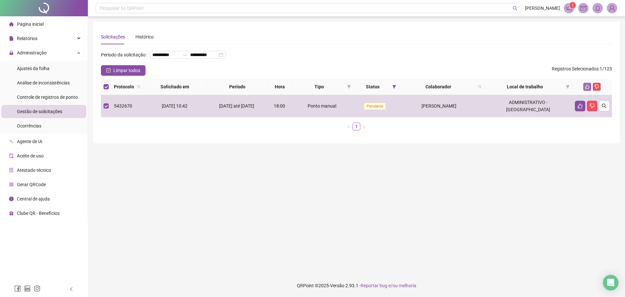
click at [500, 89] on icon "like" at bounding box center [587, 87] width 4 height 4
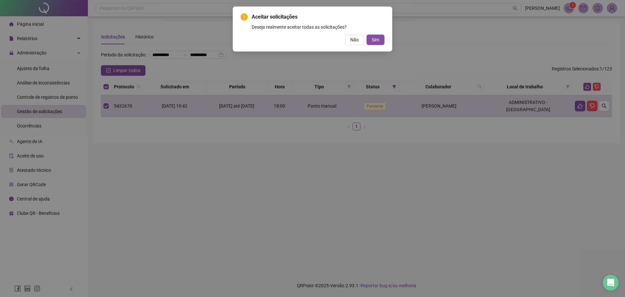
click at [377, 44] on button "Sim" at bounding box center [376, 40] width 18 height 10
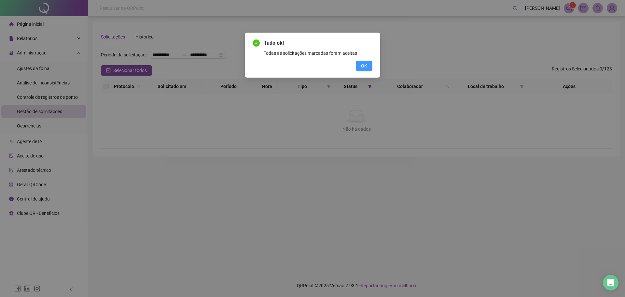
click at [362, 67] on span "OK" at bounding box center [364, 65] width 6 height 7
